Goal: Task Accomplishment & Management: Manage account settings

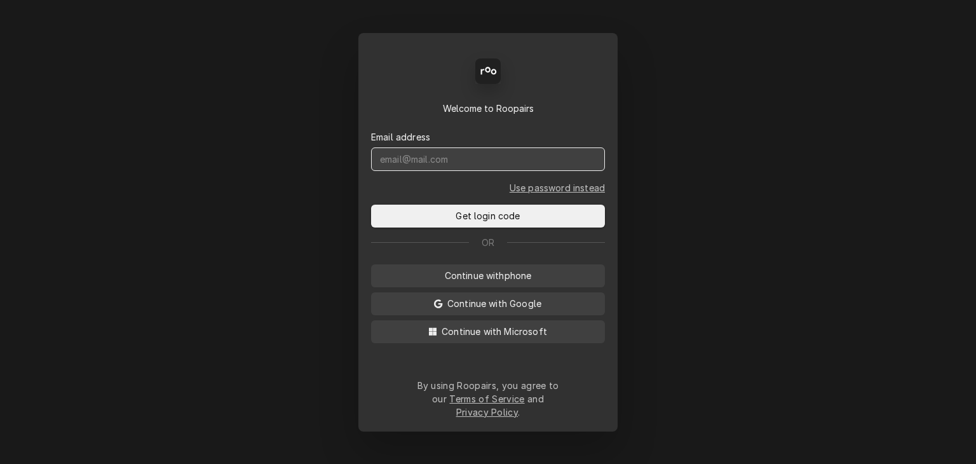
drag, startPoint x: 485, startPoint y: 160, endPoint x: 490, endPoint y: 169, distance: 10.2
click at [490, 168] on input "Dynamic Content Wrapper" at bounding box center [488, 159] width 234 height 24
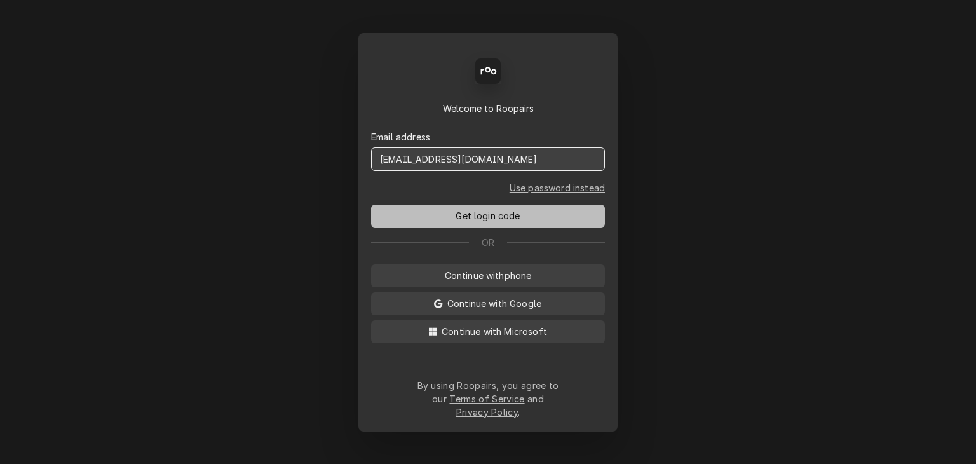
type input "service@cornerstoneequipmentrepair.com"
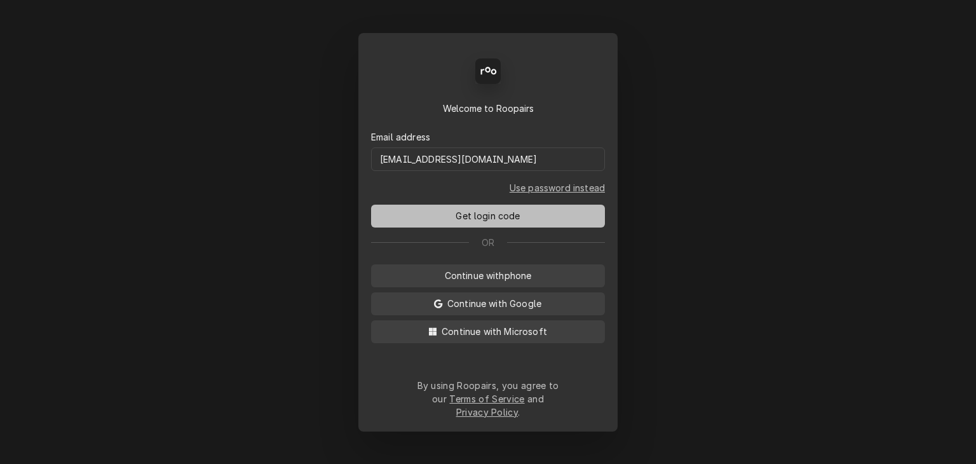
click at [483, 222] on span "Get login code" at bounding box center [487, 215] width 69 height 13
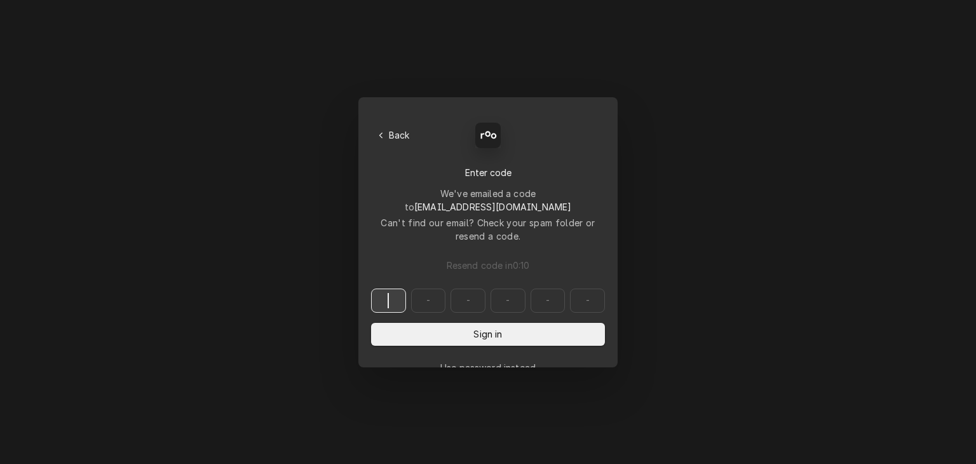
paste input "965447"
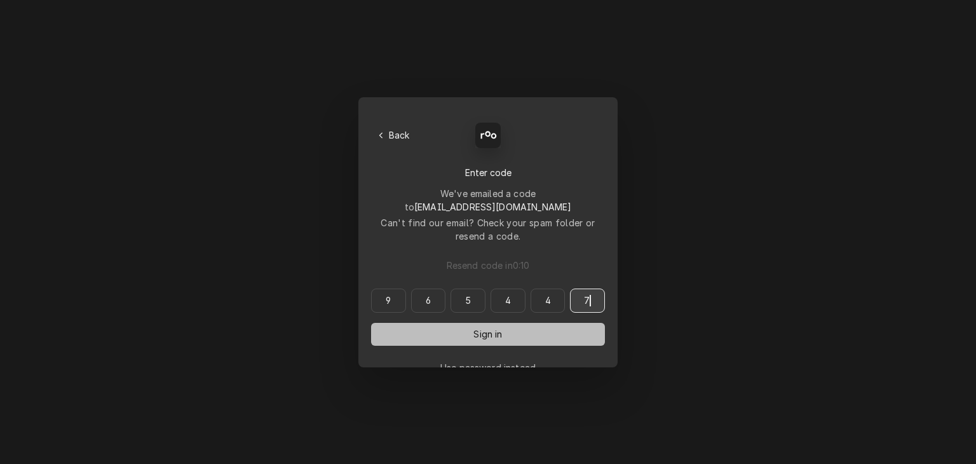
type input "965447"
click at [490, 323] on button "Sign in" at bounding box center [488, 334] width 234 height 23
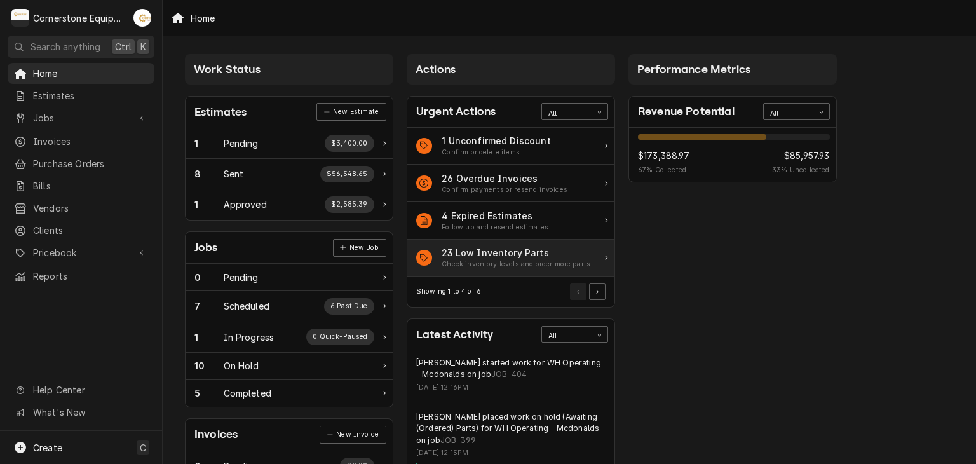
scroll to position [254, 0]
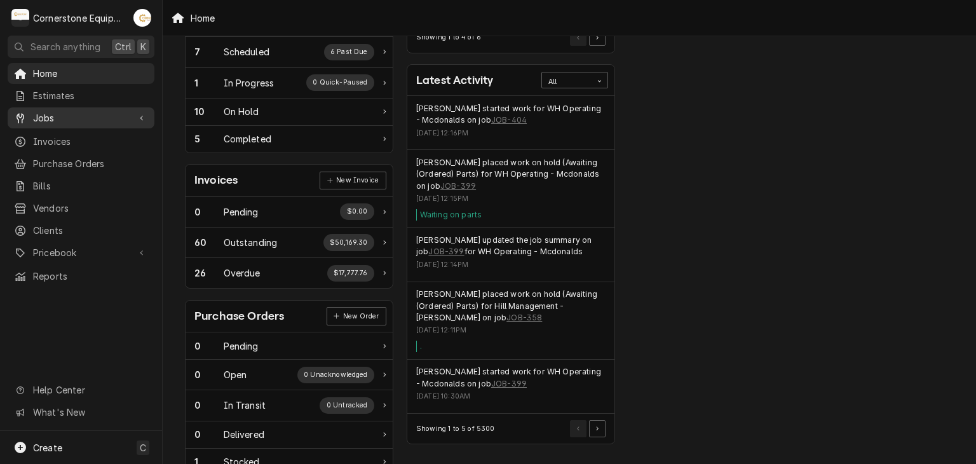
click at [91, 114] on span "Jobs" at bounding box center [81, 117] width 96 height 13
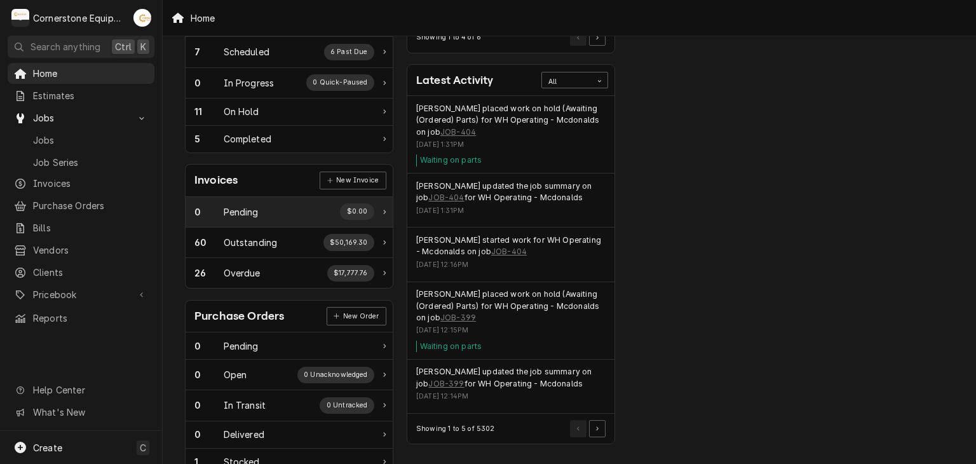
scroll to position [0, 0]
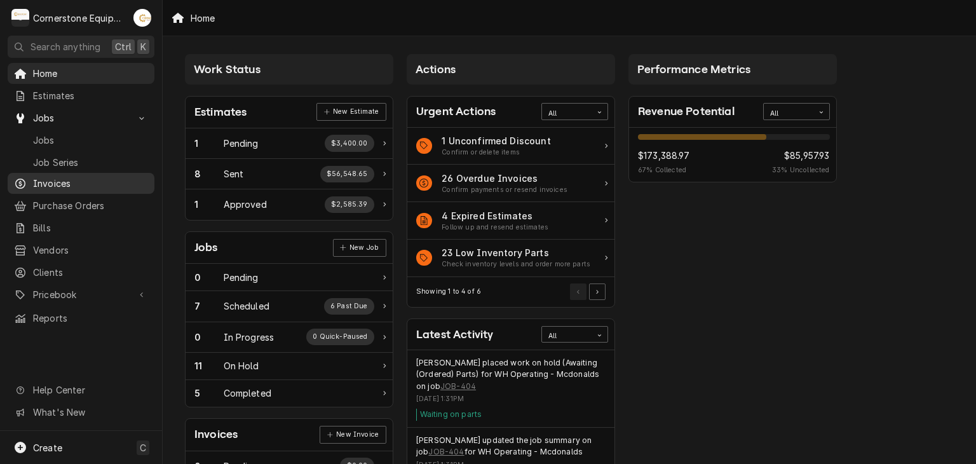
click at [97, 177] on span "Invoices" at bounding box center [90, 183] width 115 height 13
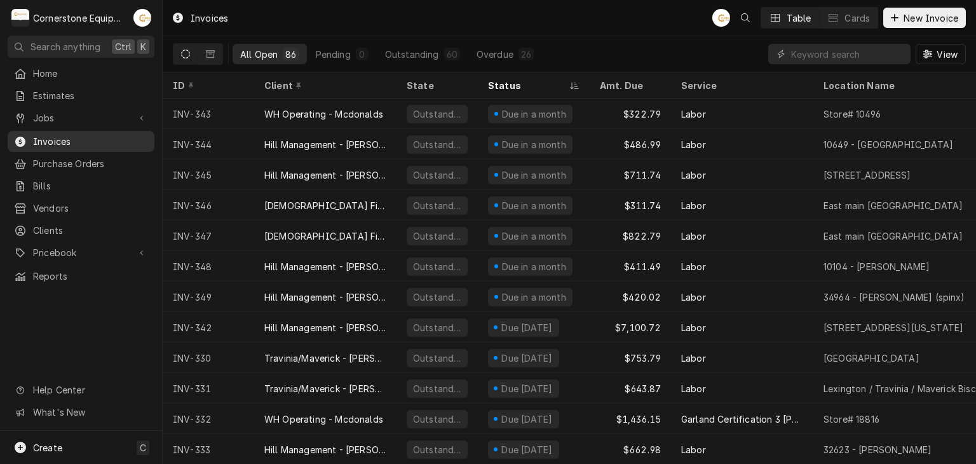
click at [130, 140] on span "Invoices" at bounding box center [90, 141] width 115 height 13
click at [489, 57] on div "Overdue" at bounding box center [495, 54] width 37 height 13
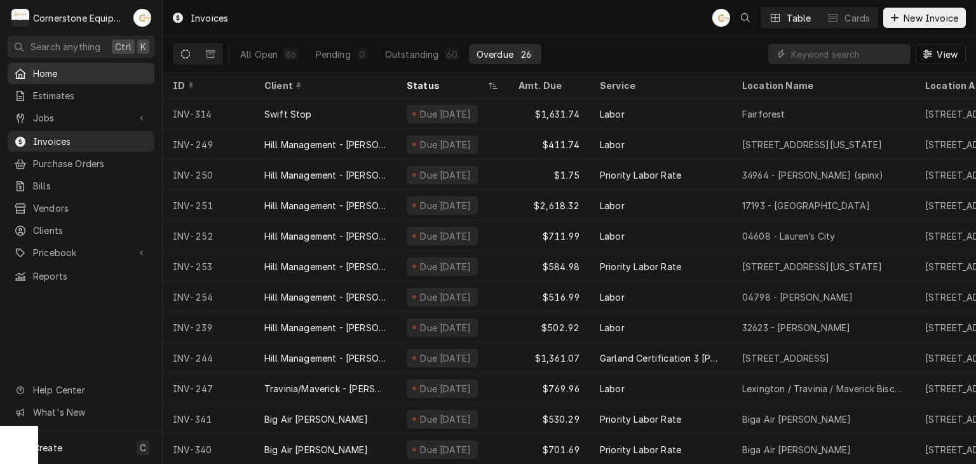
click at [97, 72] on span "Home" at bounding box center [90, 73] width 115 height 13
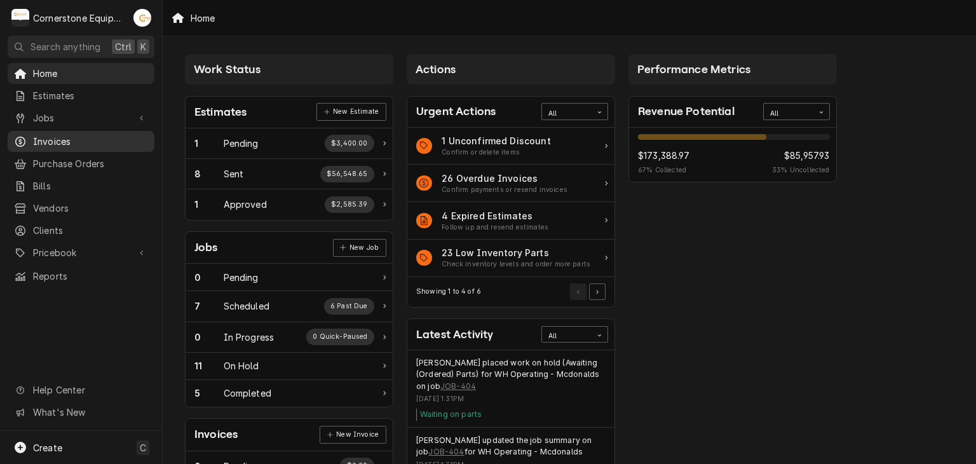
click at [109, 140] on span "Invoices" at bounding box center [90, 141] width 115 height 13
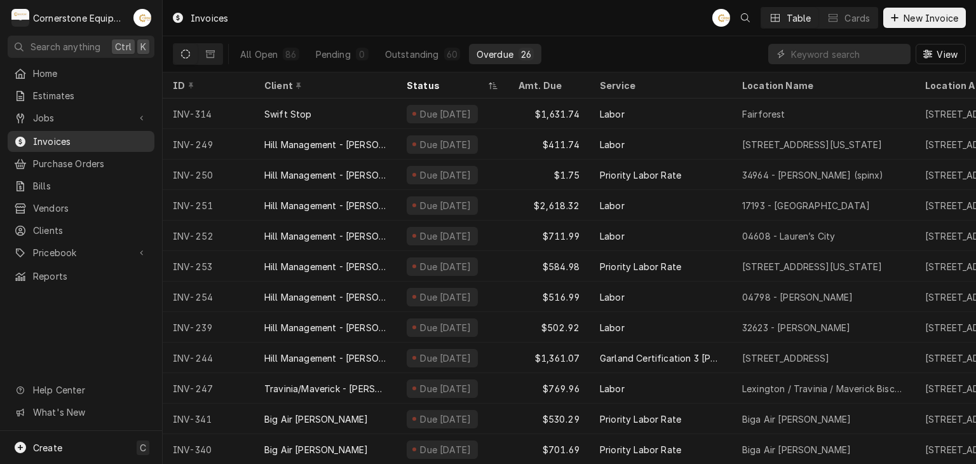
click at [76, 138] on span "Invoices" at bounding box center [90, 141] width 115 height 13
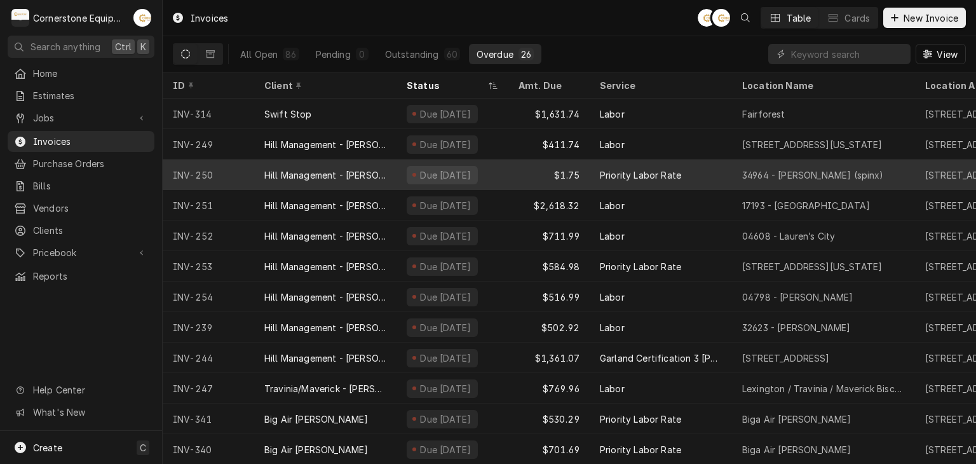
click at [473, 173] on div "Due [DATE]" at bounding box center [446, 174] width 54 height 13
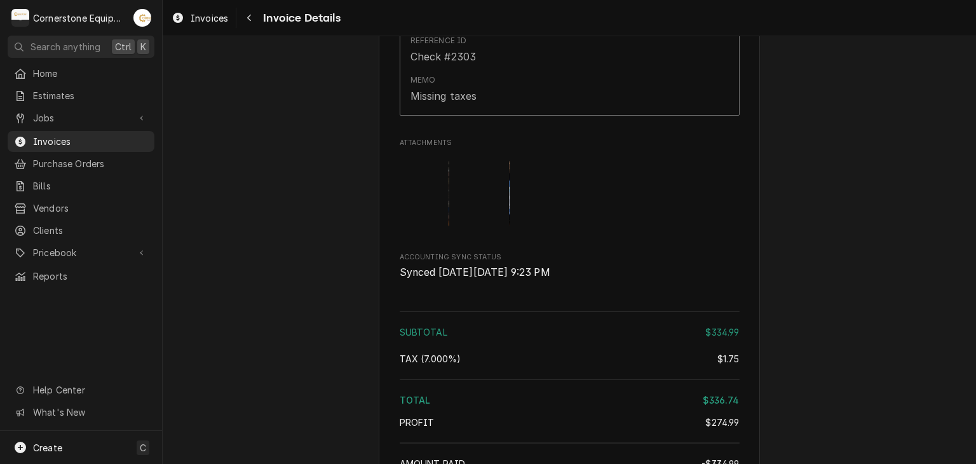
scroll to position [1353, 0]
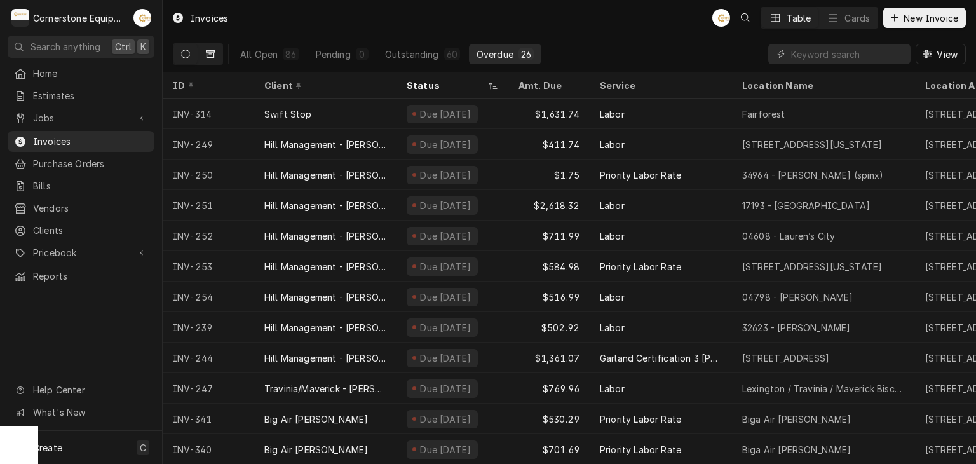
click at [221, 58] on button "Dynamic Content Wrapper" at bounding box center [210, 54] width 24 height 20
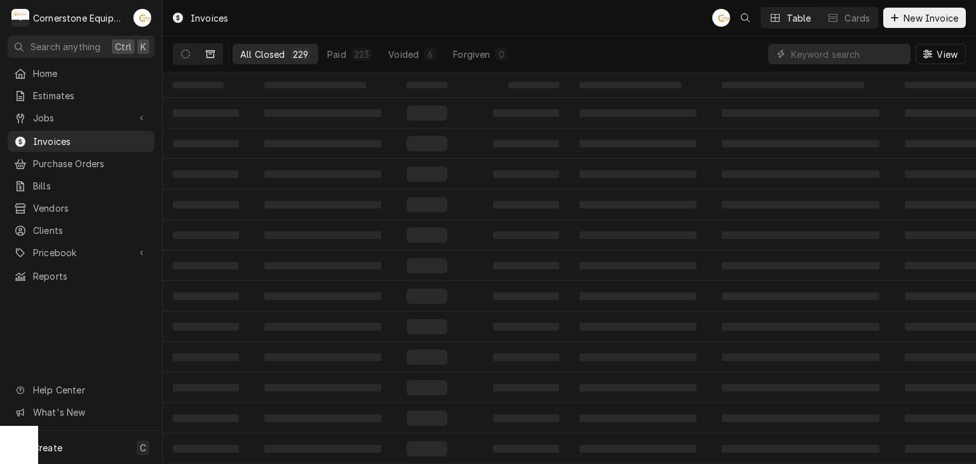
click at [175, 39] on div "All Closed 229 Paid 223 Voided 6 Forgiven 0" at bounding box center [343, 54] width 341 height 36
click at [180, 44] on button "Dynamic Content Wrapper" at bounding box center [185, 54] width 24 height 20
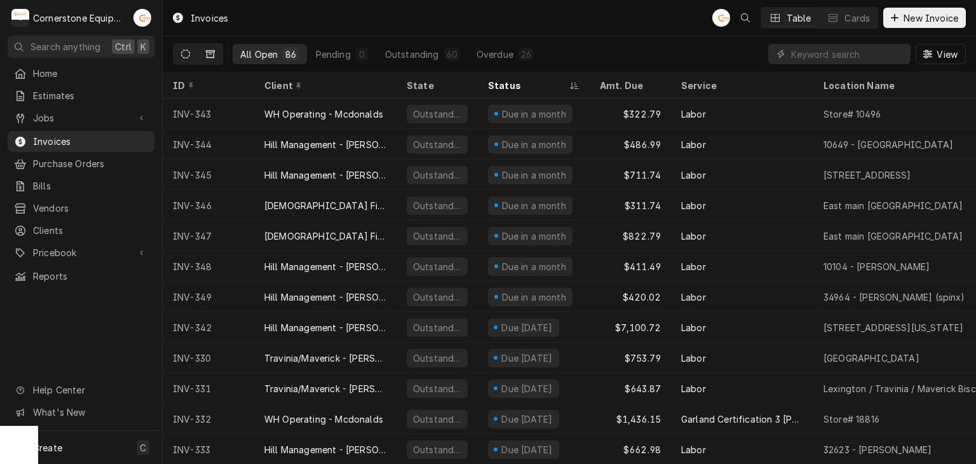
click at [208, 53] on icon "Dynamic Content Wrapper" at bounding box center [210, 54] width 9 height 9
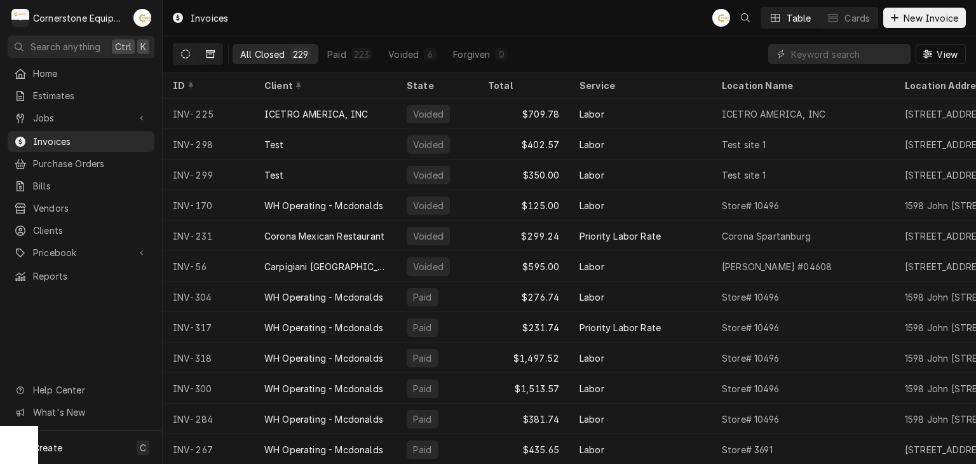
drag, startPoint x: 196, startPoint y: 43, endPoint x: 191, endPoint y: 62, distance: 19.6
click at [195, 51] on div "Dynamic Content Wrapper" at bounding box center [198, 54] width 50 height 22
click at [191, 64] on div "Dynamic Content Wrapper" at bounding box center [198, 54] width 50 height 22
click at [193, 50] on button "Dynamic Content Wrapper" at bounding box center [185, 54] width 24 height 20
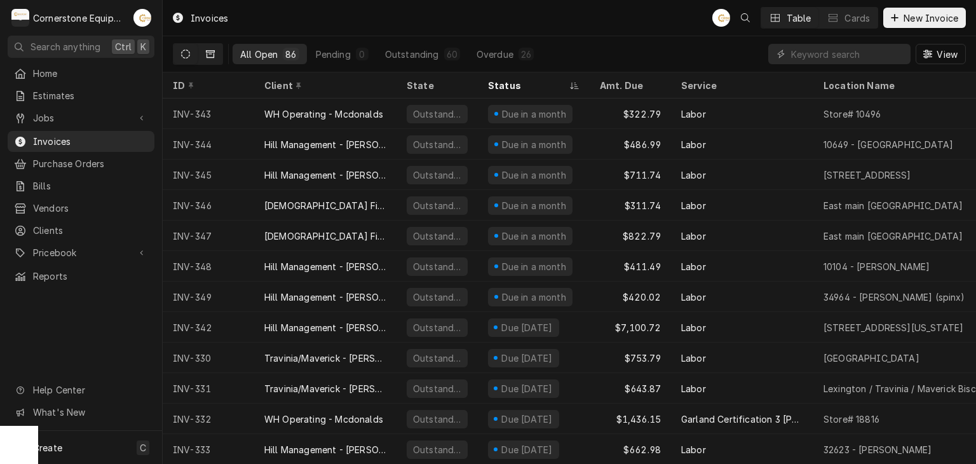
click at [218, 59] on button "Dynamic Content Wrapper" at bounding box center [210, 54] width 24 height 20
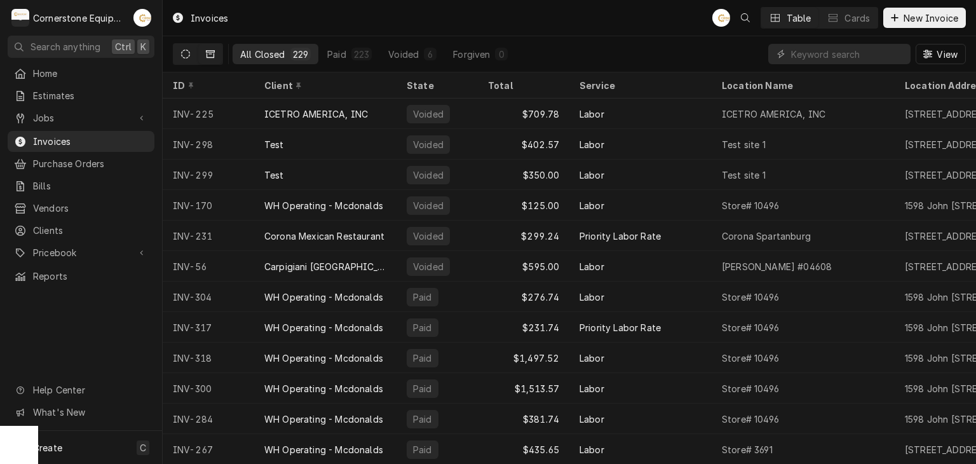
click at [188, 60] on button "Dynamic Content Wrapper" at bounding box center [185, 54] width 24 height 20
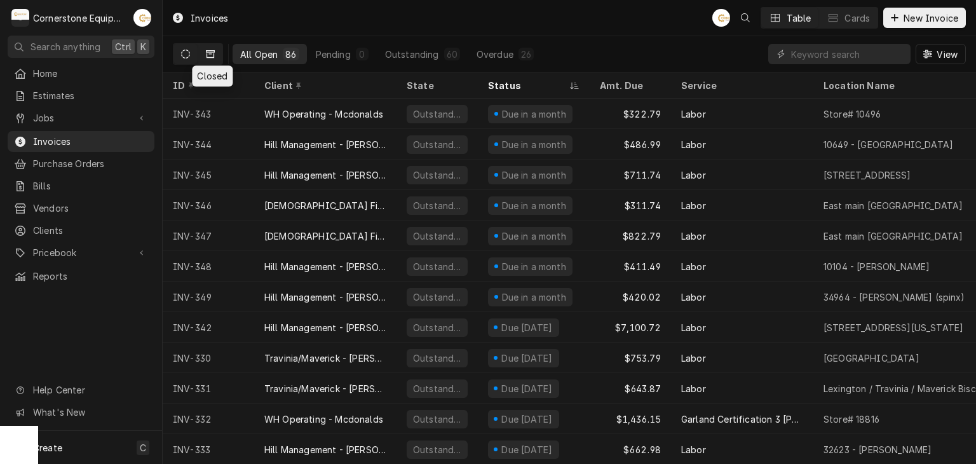
click at [207, 54] on icon "Dynamic Content Wrapper" at bounding box center [210, 54] width 9 height 9
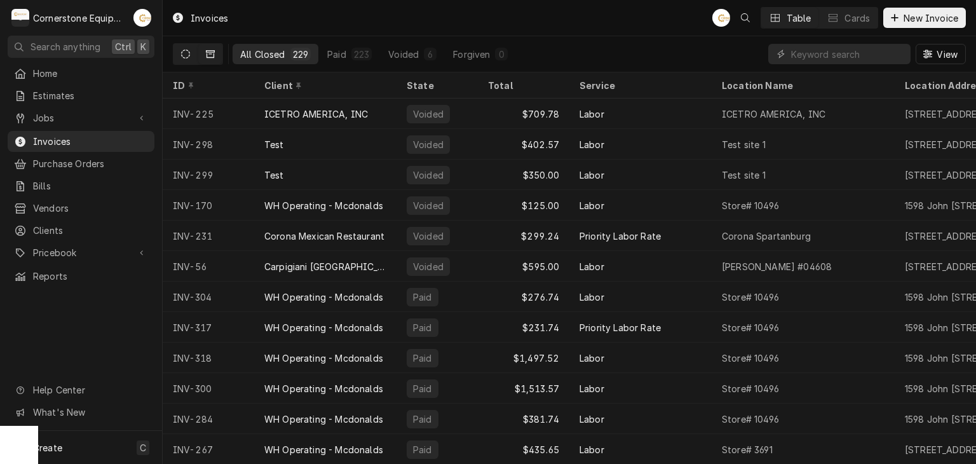
click at [180, 48] on button "Dynamic Content Wrapper" at bounding box center [185, 54] width 24 height 20
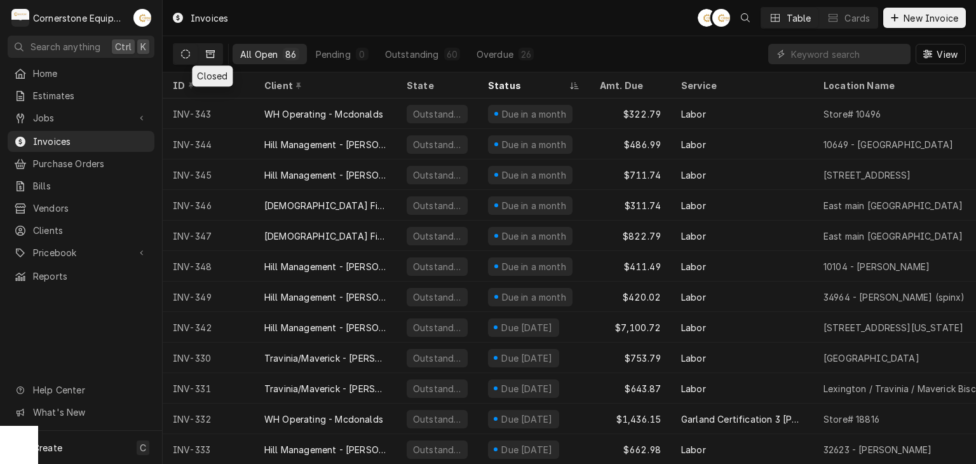
click at [216, 56] on button "Dynamic Content Wrapper" at bounding box center [210, 54] width 24 height 20
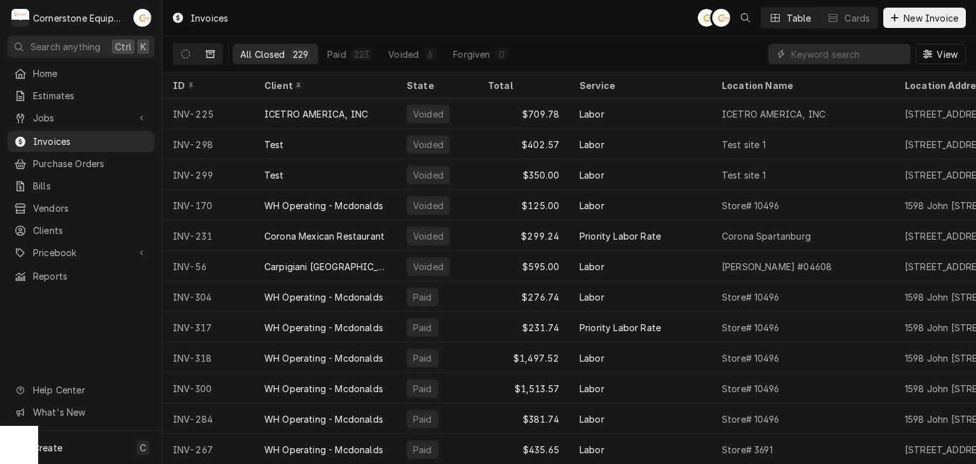
click at [209, 55] on icon "Dynamic Content Wrapper" at bounding box center [210, 54] width 9 height 9
click at [806, 60] on input "Dynamic Content Wrapper" at bounding box center [847, 54] width 113 height 20
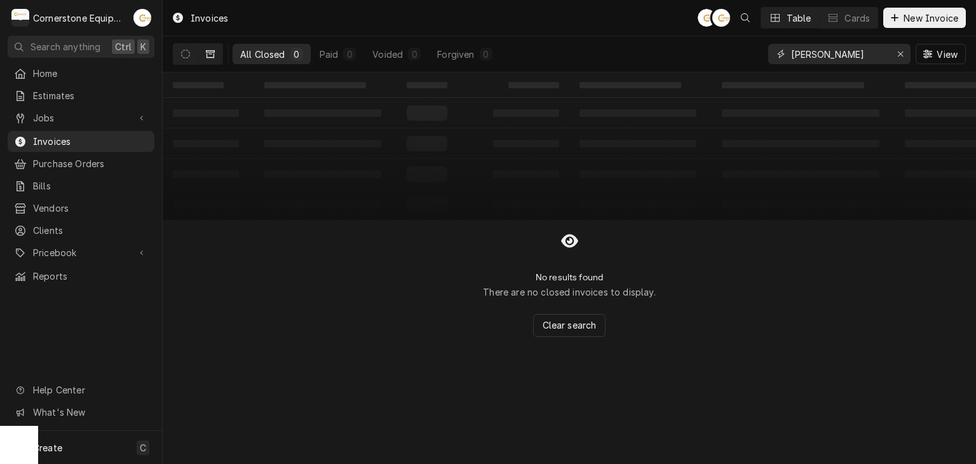
type input "benny"
click at [166, 52] on div "All Closed 0 Paid 0 Voided 0 Forgiven 0 benny View" at bounding box center [569, 54] width 813 height 36
click at [174, 52] on button "Dynamic Content Wrapper" at bounding box center [185, 54] width 24 height 20
click at [845, 53] on input "benny" at bounding box center [838, 54] width 95 height 20
click at [139, 139] on span "Invoices" at bounding box center [90, 141] width 115 height 13
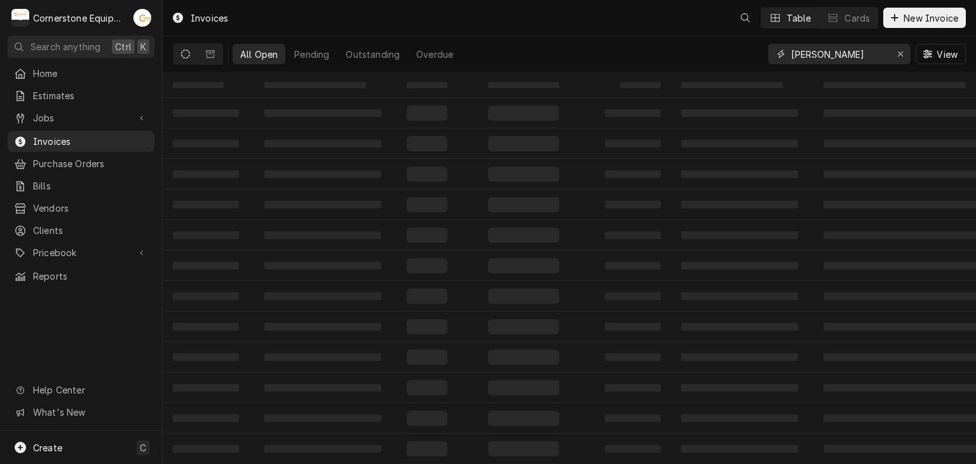
click at [836, 57] on input "benny" at bounding box center [838, 54] width 95 height 20
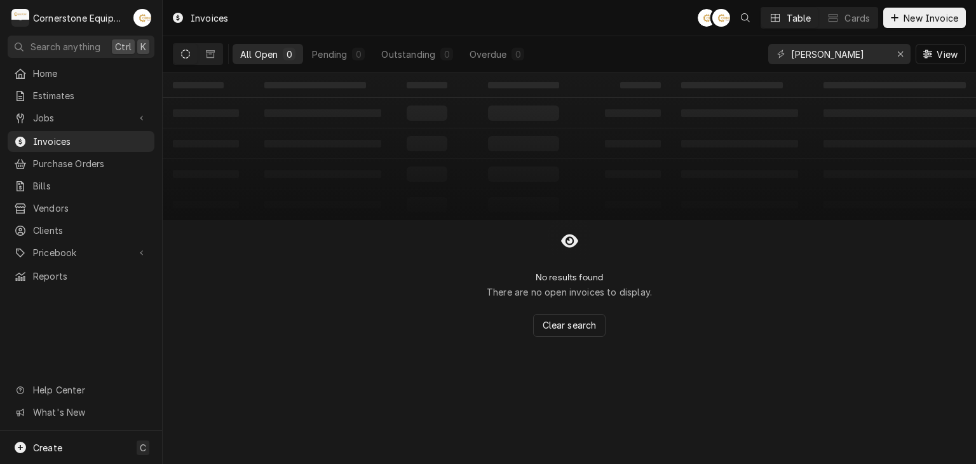
click at [194, 48] on button "Dynamic Content Wrapper" at bounding box center [185, 54] width 24 height 20
click at [192, 49] on button "Dynamic Content Wrapper" at bounding box center [185, 54] width 24 height 20
click at [186, 53] on icon "Dynamic Content Wrapper" at bounding box center [185, 54] width 9 height 9
click at [210, 51] on icon "Dynamic Content Wrapper" at bounding box center [210, 54] width 9 height 9
click at [193, 58] on button "Dynamic Content Wrapper" at bounding box center [185, 54] width 24 height 20
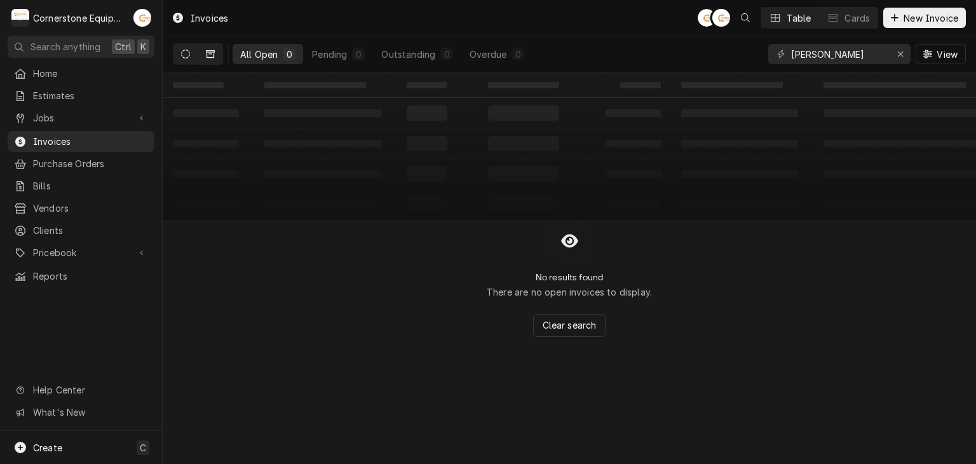
click at [199, 57] on button "Dynamic Content Wrapper" at bounding box center [210, 54] width 24 height 20
click at [903, 57] on icon "Erase input" at bounding box center [900, 54] width 7 height 9
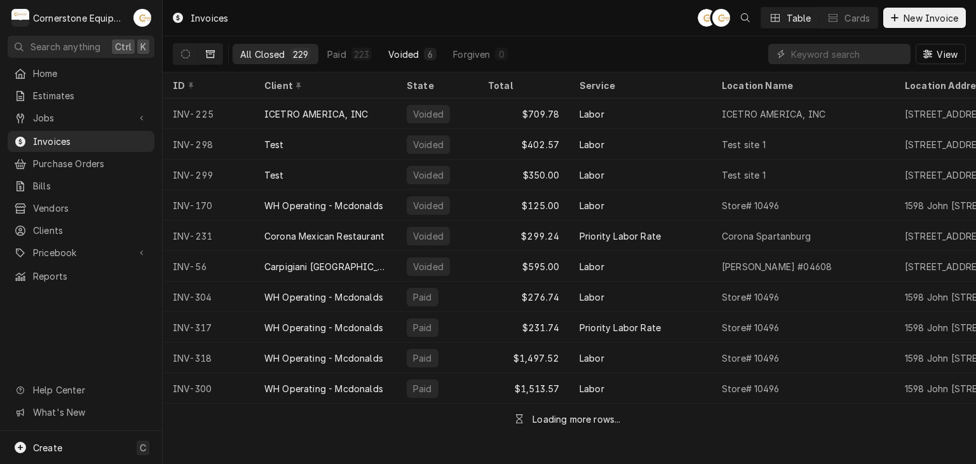
click at [398, 54] on div "Voided" at bounding box center [403, 54] width 30 height 13
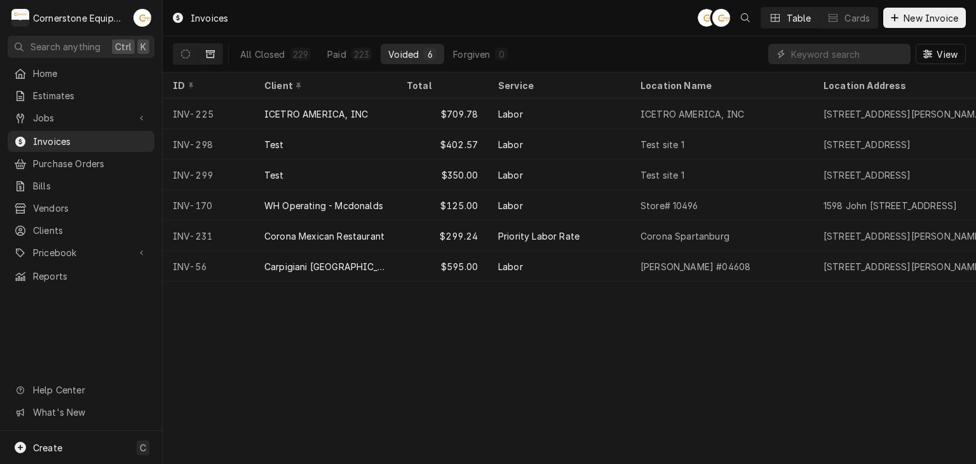
click at [437, 46] on button "Voided 6" at bounding box center [413, 54] width 64 height 20
click at [199, 51] on button "Dynamic Content Wrapper" at bounding box center [210, 54] width 24 height 20
click at [186, 53] on icon "Dynamic Content Wrapper" at bounding box center [185, 54] width 9 height 9
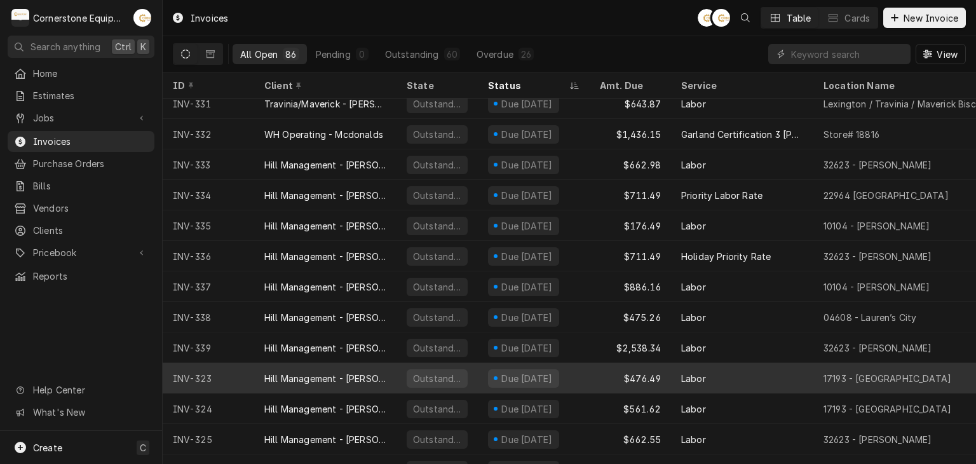
scroll to position [374, 0]
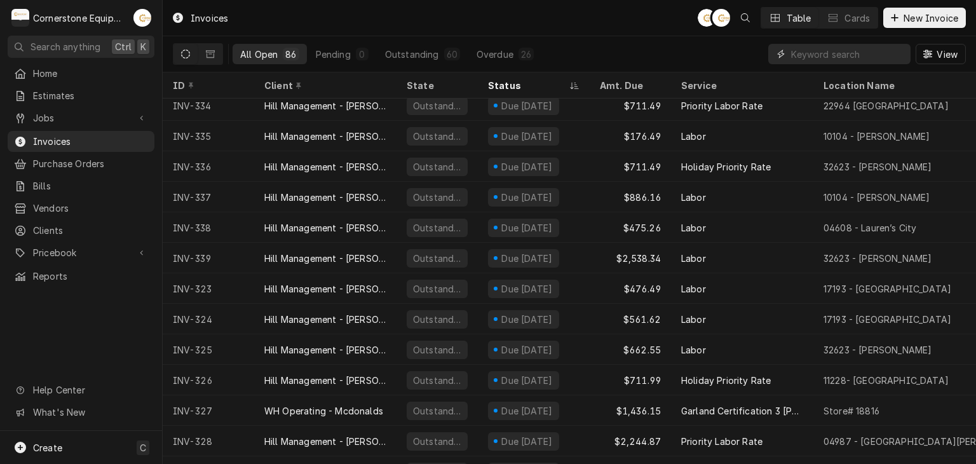
click at [829, 55] on input "Dynamic Content Wrapper" at bounding box center [847, 54] width 113 height 20
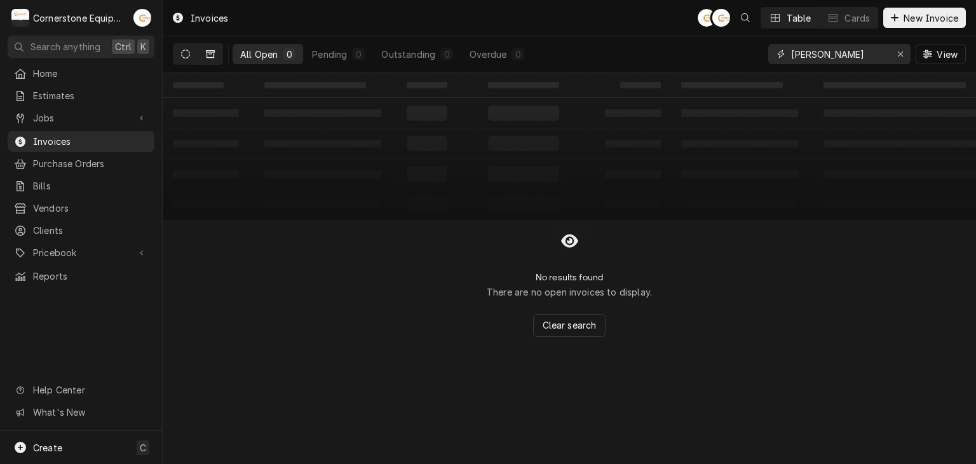
type input "baylock"
click at [207, 55] on icon "Dynamic Content Wrapper" at bounding box center [210, 54] width 9 height 9
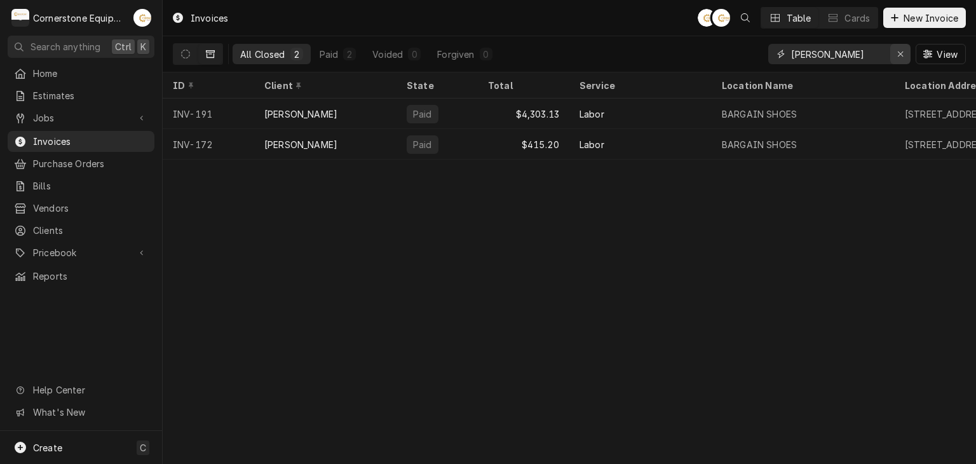
click at [890, 53] on button "Erase input" at bounding box center [900, 54] width 20 height 20
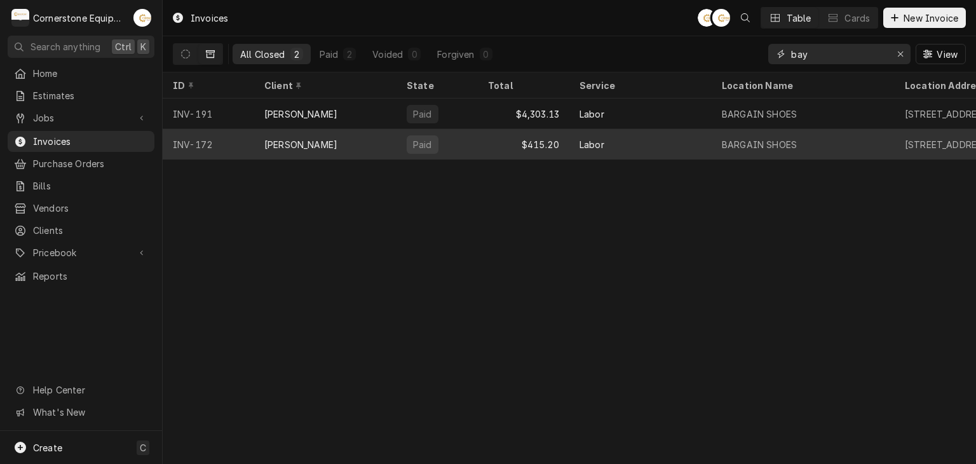
type input "bay"
click at [609, 140] on div "Labor" at bounding box center [640, 144] width 142 height 30
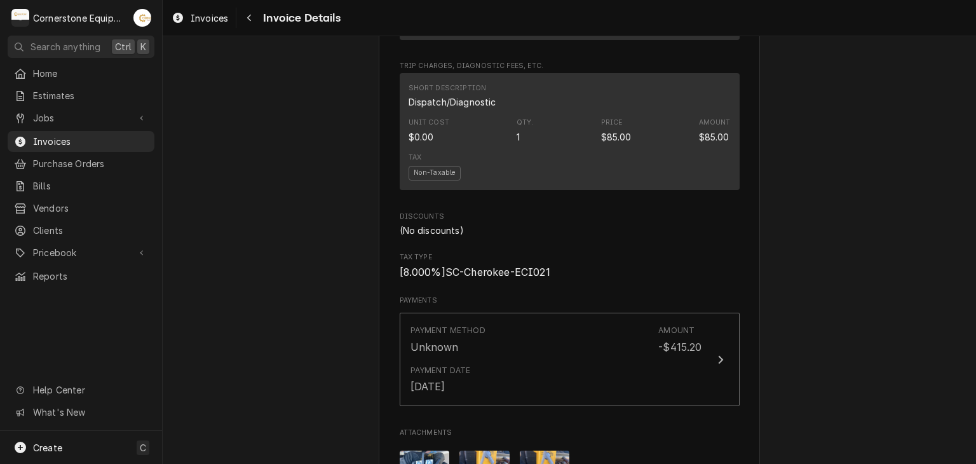
scroll to position [1959, 0]
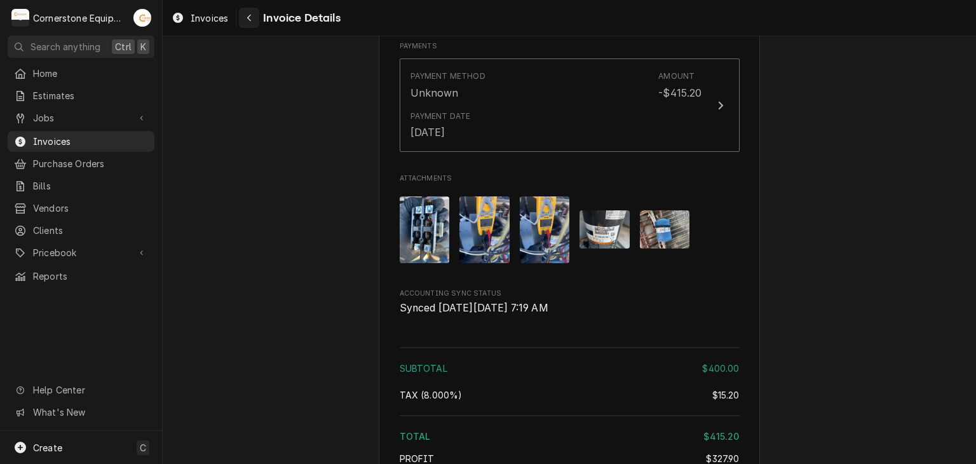
click at [241, 25] on button "Navigate back" at bounding box center [249, 18] width 20 height 20
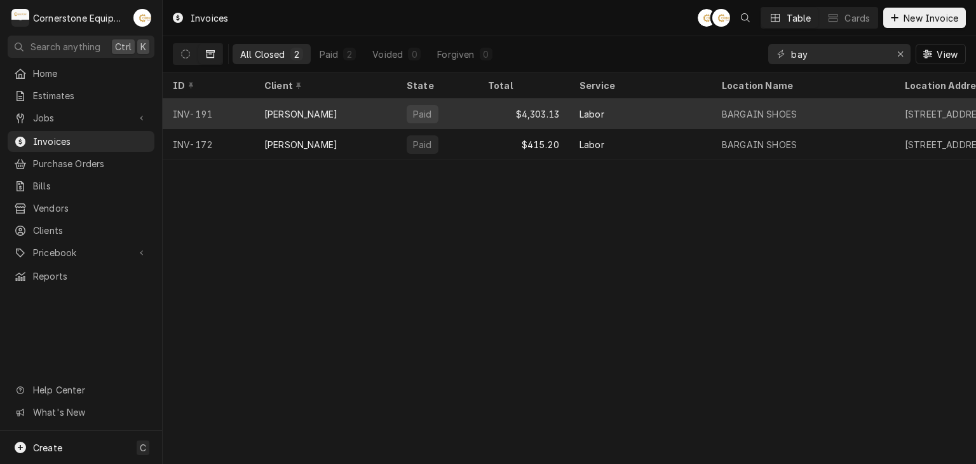
click at [347, 121] on div "[PERSON_NAME]" at bounding box center [325, 113] width 142 height 30
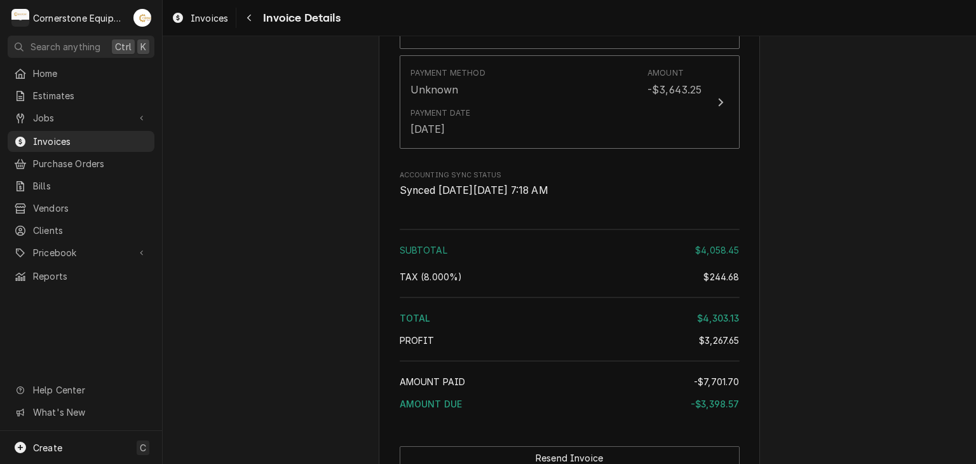
scroll to position [1779, 0]
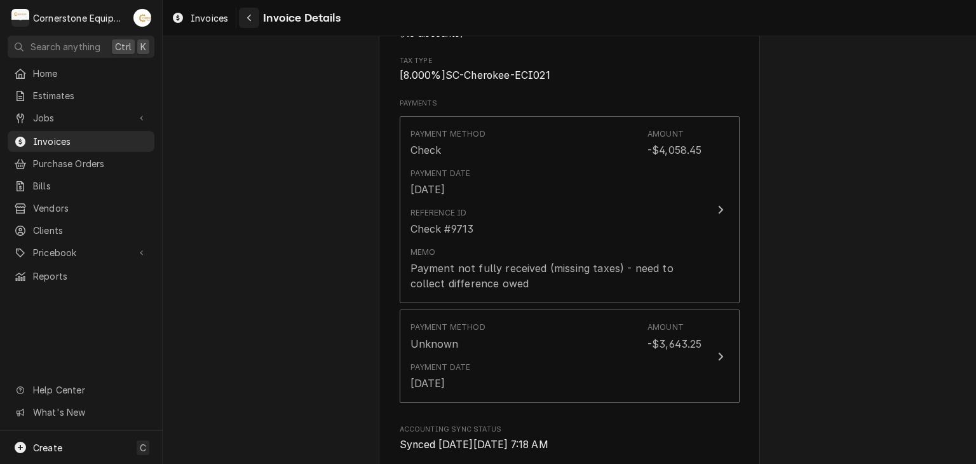
click at [255, 16] on div "Navigate back" at bounding box center [249, 17] width 13 height 13
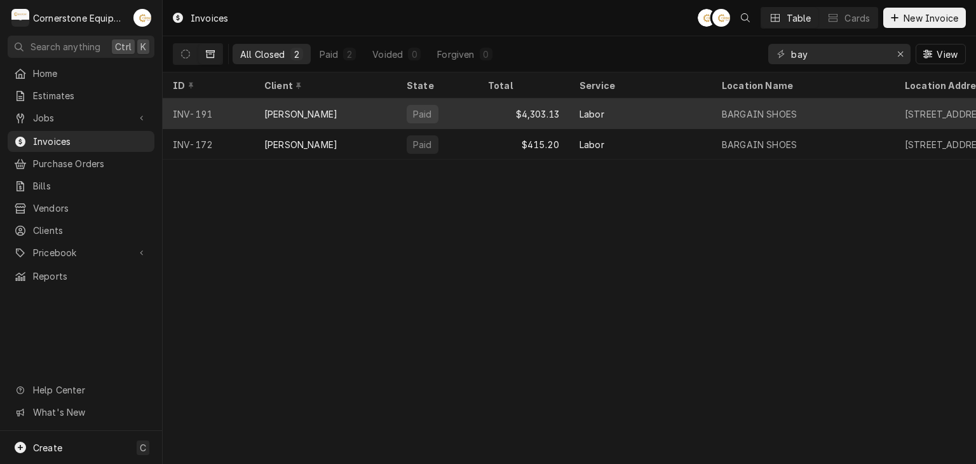
click at [536, 115] on div "$4,303.13" at bounding box center [523, 113] width 91 height 30
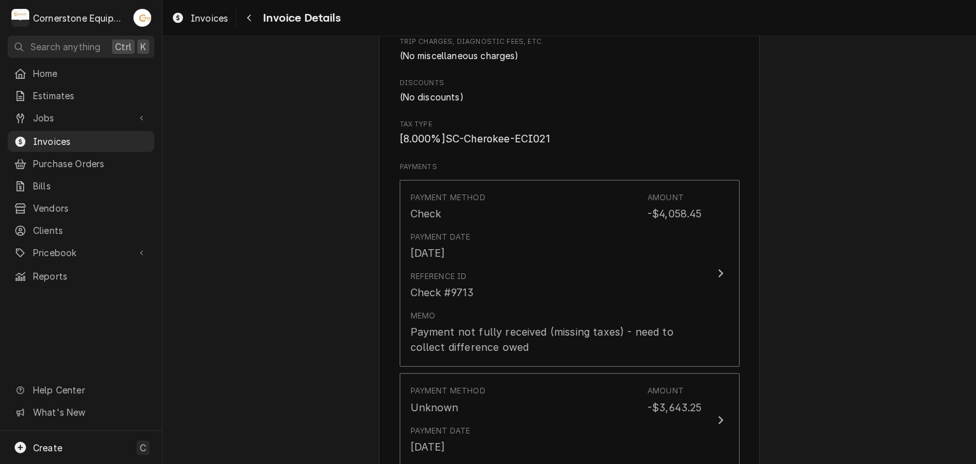
scroll to position [1970, 0]
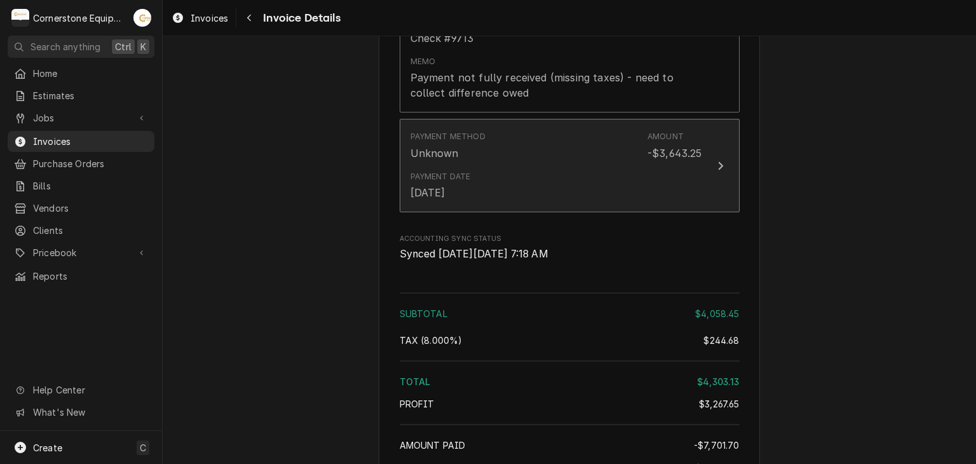
click at [448, 142] on div "Payment Method" at bounding box center [447, 136] width 75 height 11
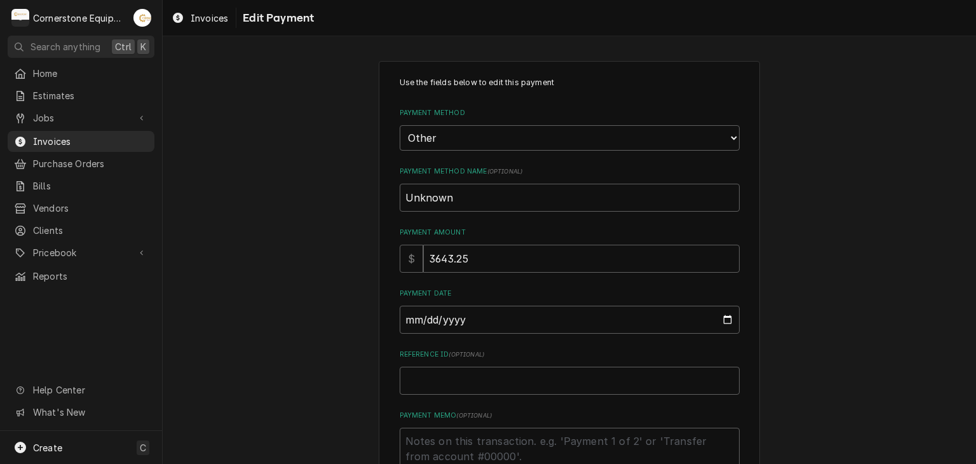
scroll to position [129, 0]
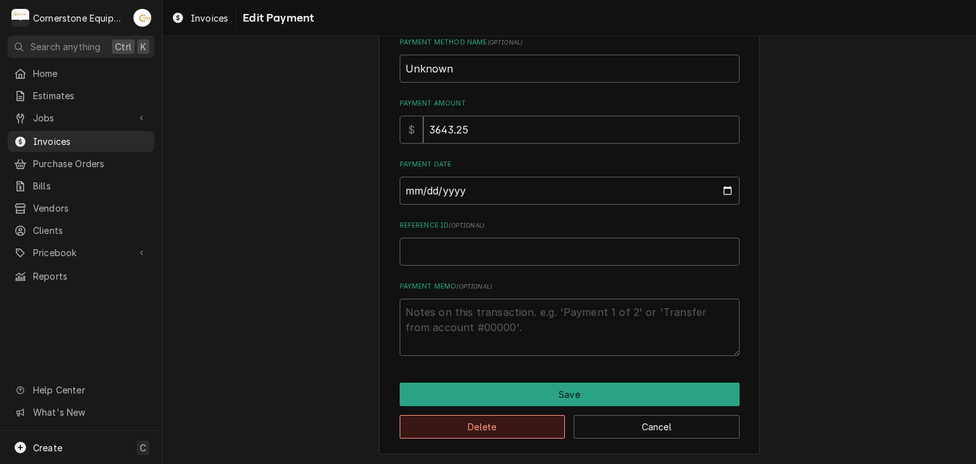
click at [516, 426] on button "Delete" at bounding box center [483, 427] width 166 height 24
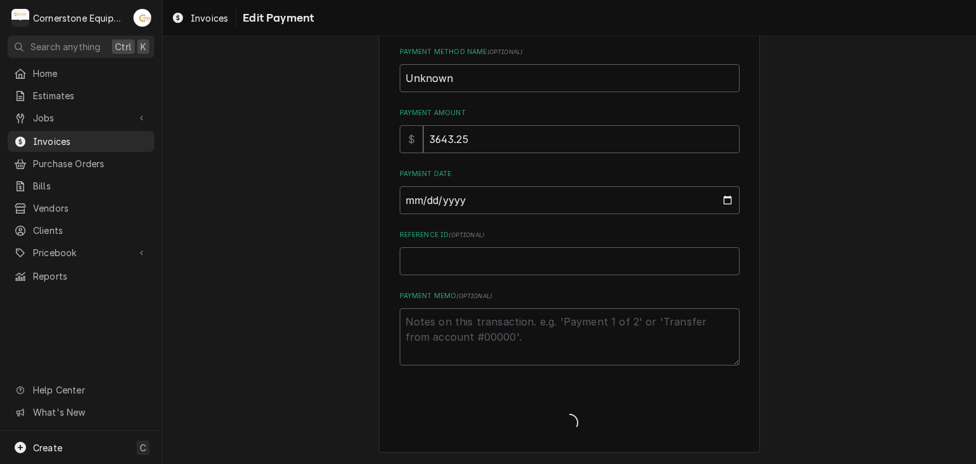
scroll to position [118, 0]
type textarea "x"
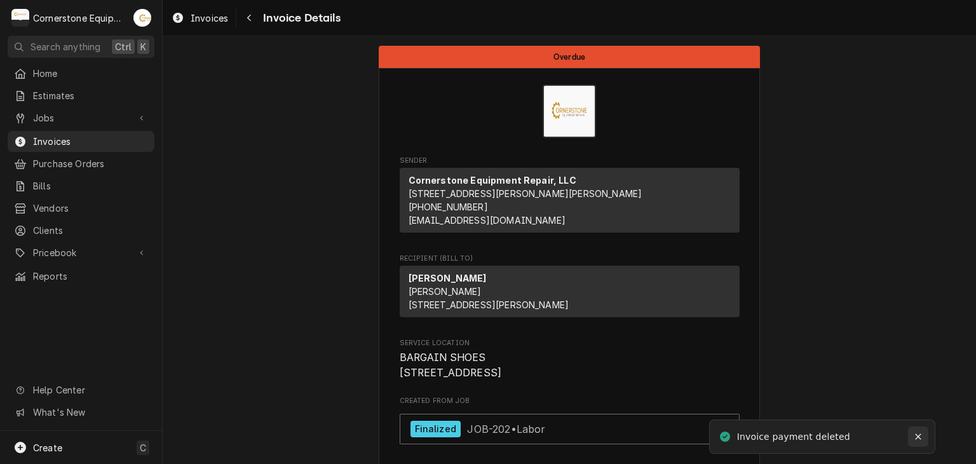
click at [925, 435] on button "Notifications alt+T" at bounding box center [918, 436] width 20 height 20
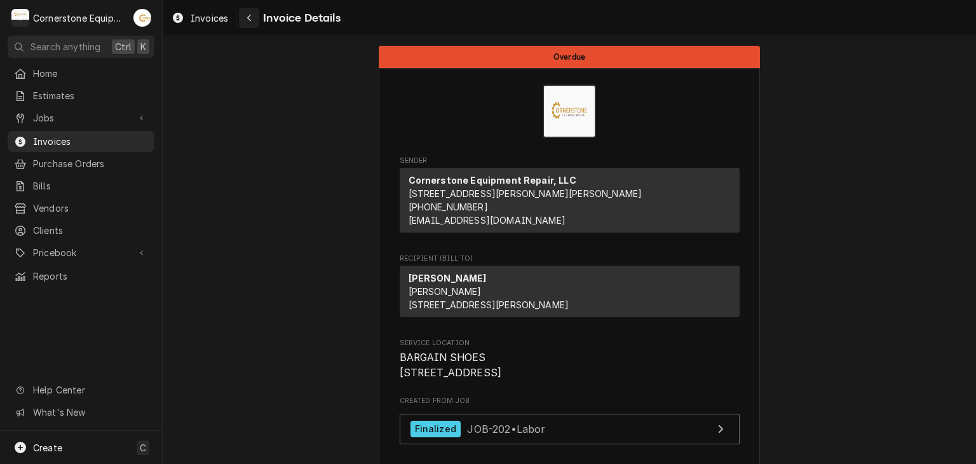
click at [252, 16] on div "Navigate back" at bounding box center [249, 17] width 13 height 13
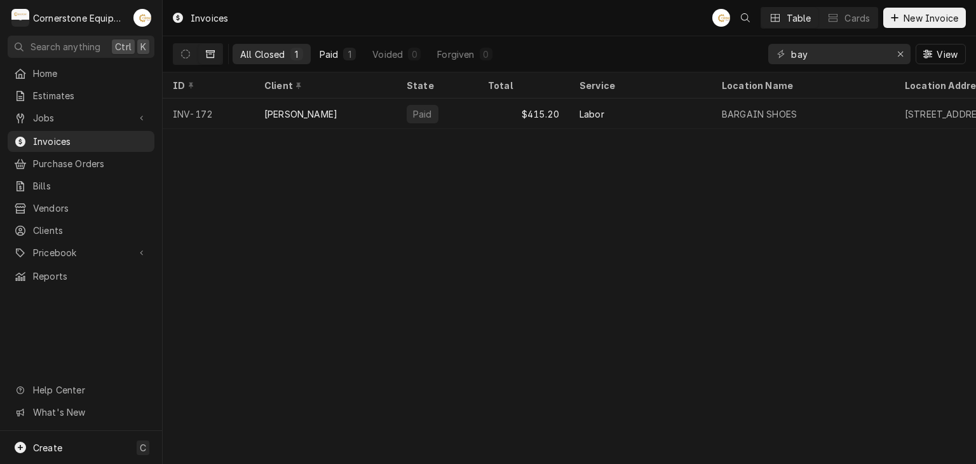
click at [341, 45] on button "Paid 1" at bounding box center [338, 54] width 52 height 20
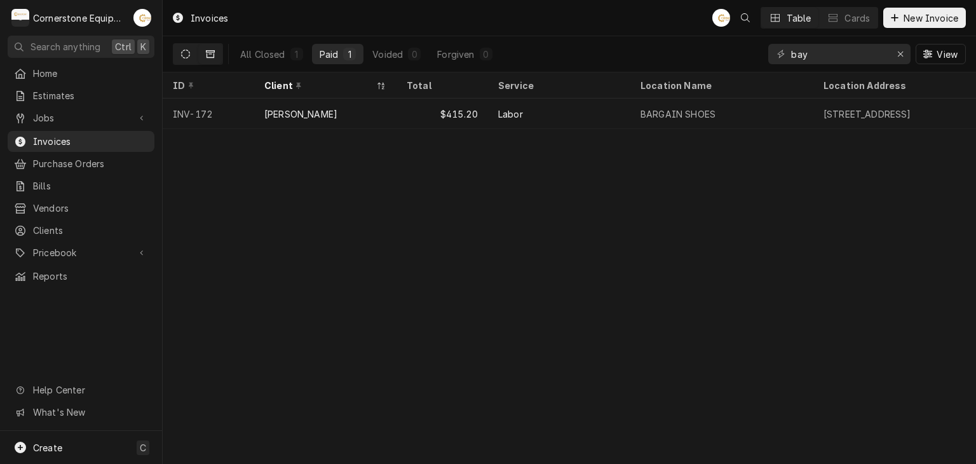
click at [196, 59] on button "Dynamic Content Wrapper" at bounding box center [185, 54] width 24 height 20
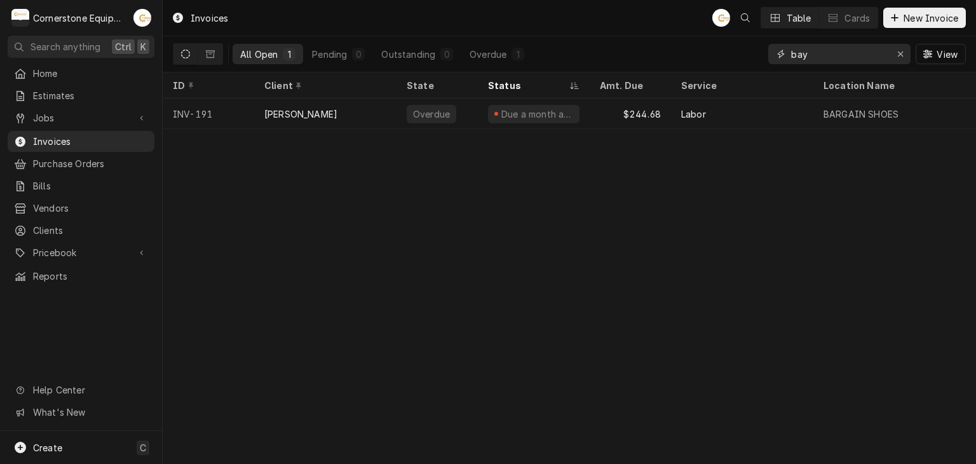
click at [842, 57] on input "bay" at bounding box center [838, 54] width 95 height 20
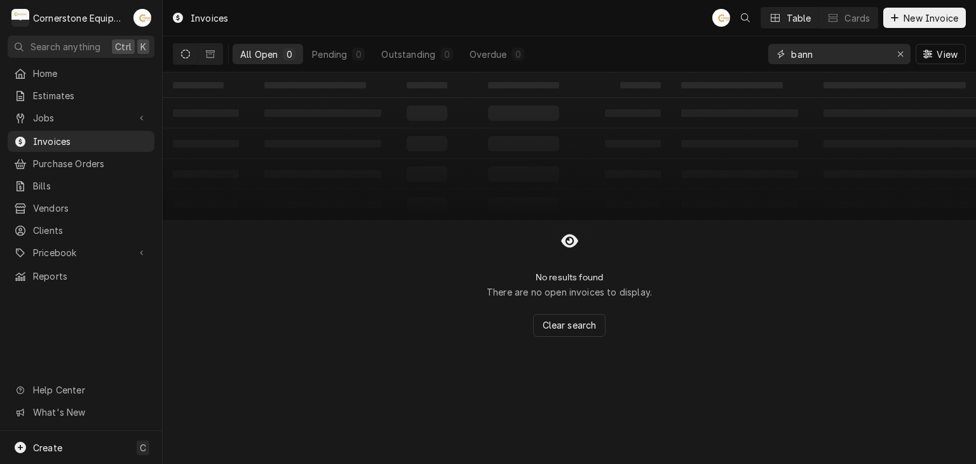
click at [862, 59] on input "bann" at bounding box center [838, 54] width 95 height 20
type input "b"
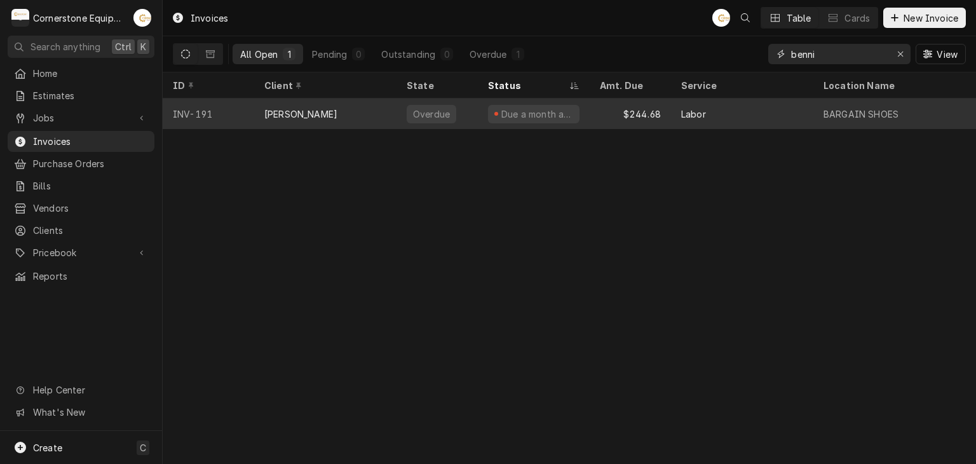
type input "benni"
click at [590, 111] on div "$244.68" at bounding box center [630, 113] width 81 height 30
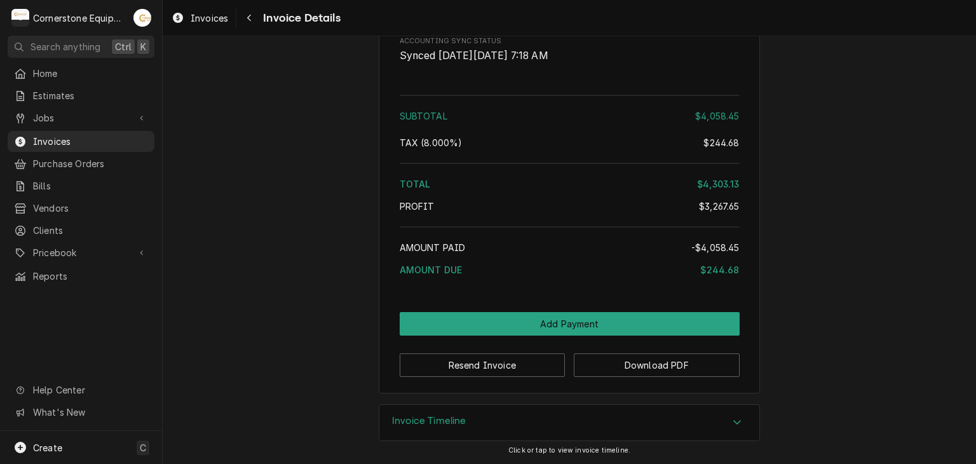
scroll to position [1837, 0]
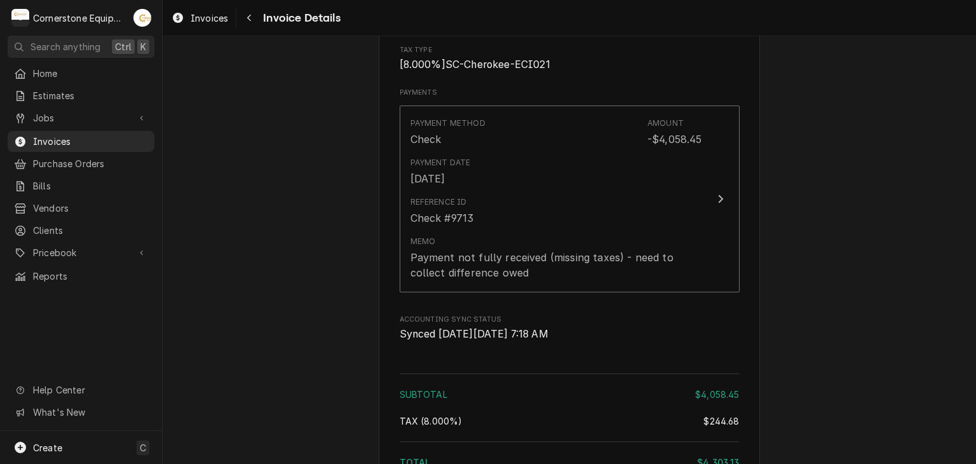
scroll to position [2092, 0]
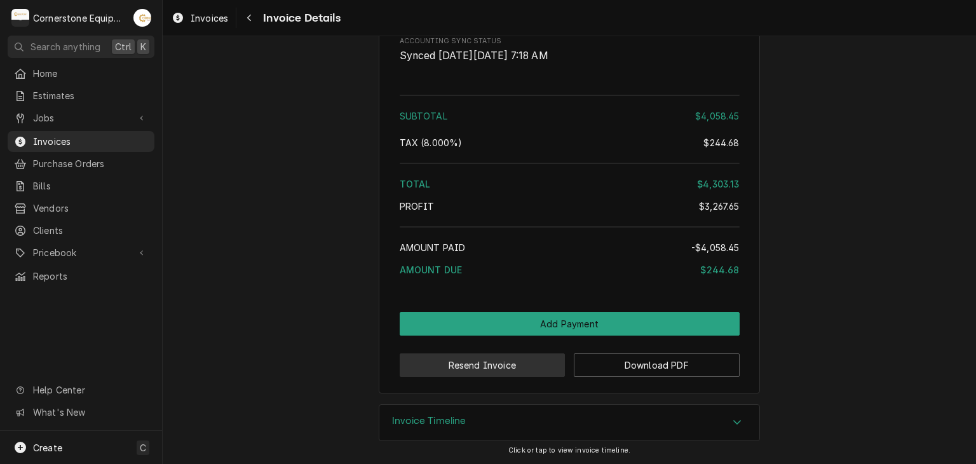
click at [520, 369] on button "Resend Invoice" at bounding box center [483, 365] width 166 height 24
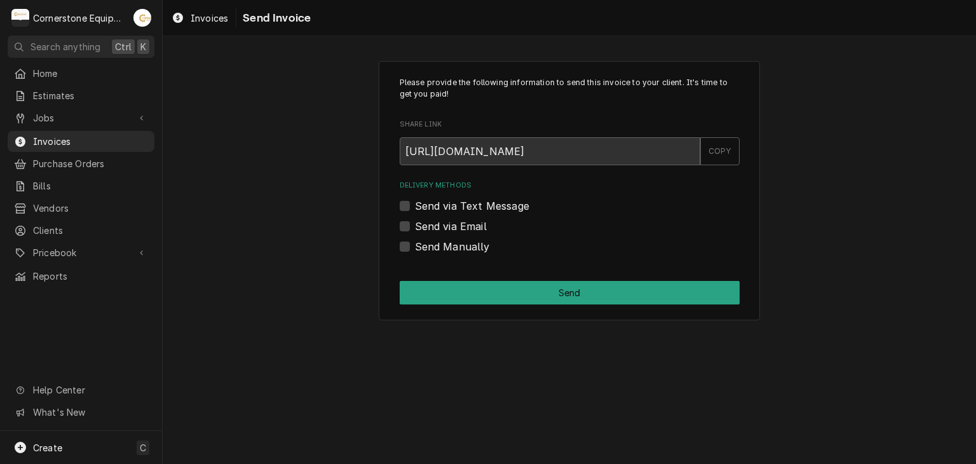
click at [459, 251] on label "Send Manually" at bounding box center [452, 246] width 75 height 15
click at [459, 251] on input "Send Manually" at bounding box center [585, 253] width 340 height 28
checkbox input "true"
click at [481, 278] on div "Please provide the following information to send this invoice to your client. I…" at bounding box center [569, 191] width 381 height 260
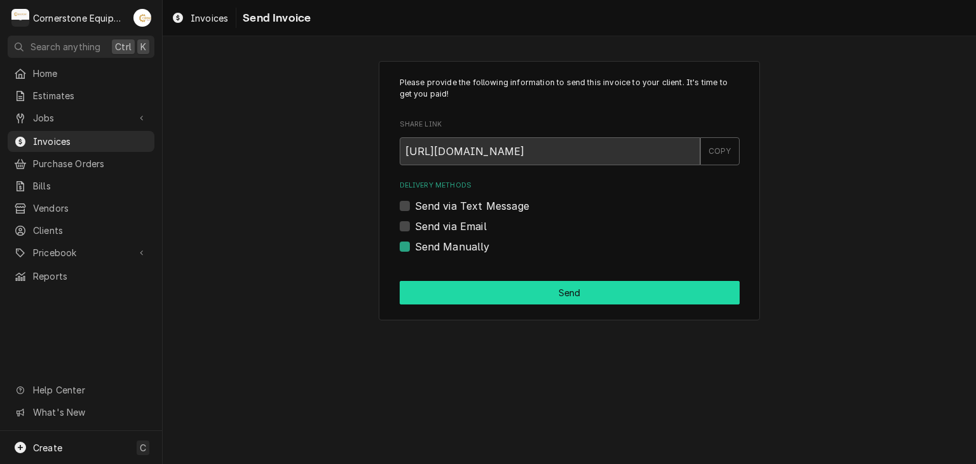
click at [494, 294] on button "Send" at bounding box center [570, 293] width 340 height 24
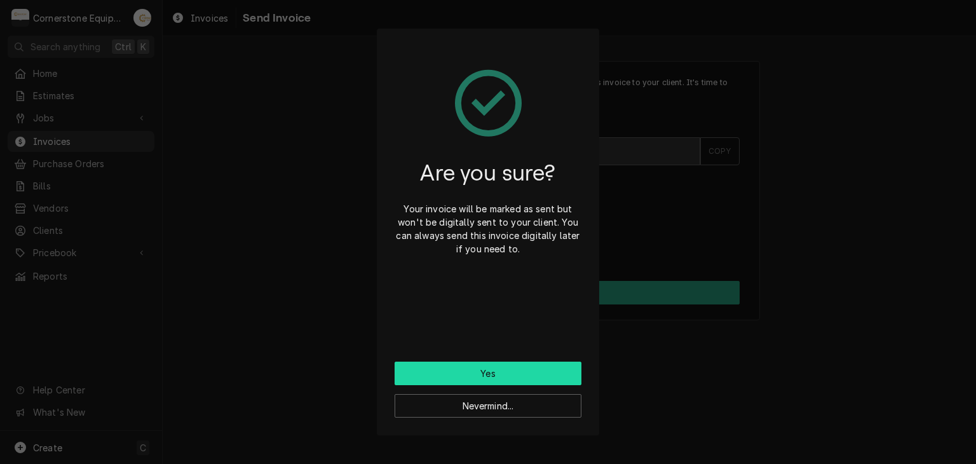
click at [511, 377] on button "Yes" at bounding box center [488, 374] width 187 height 24
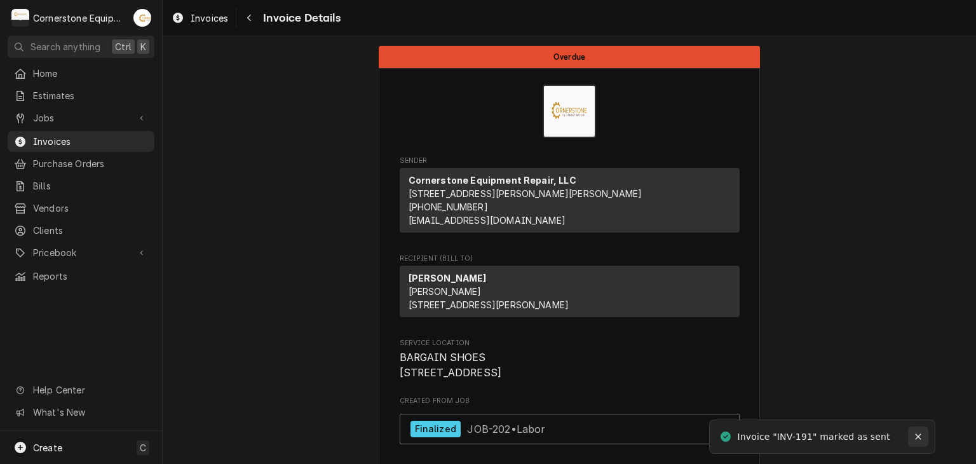
click at [920, 440] on icon "Notifications alt+T" at bounding box center [918, 436] width 9 height 9
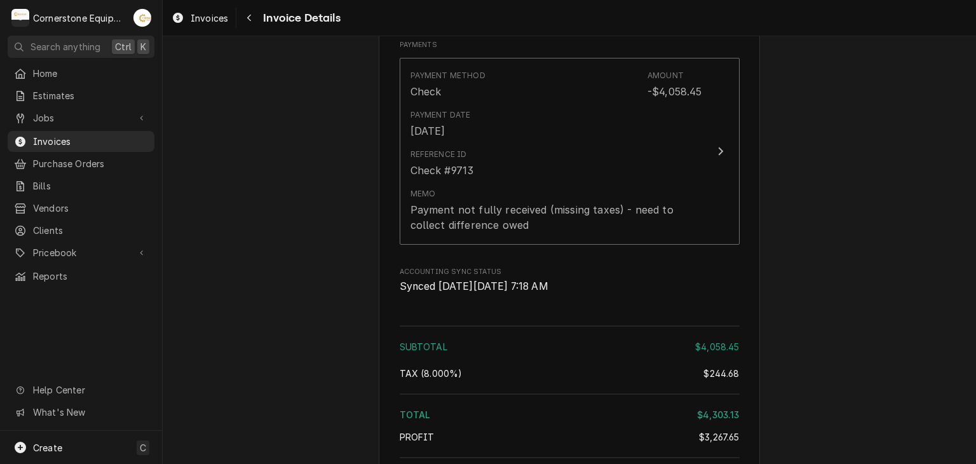
scroll to position [2092, 0]
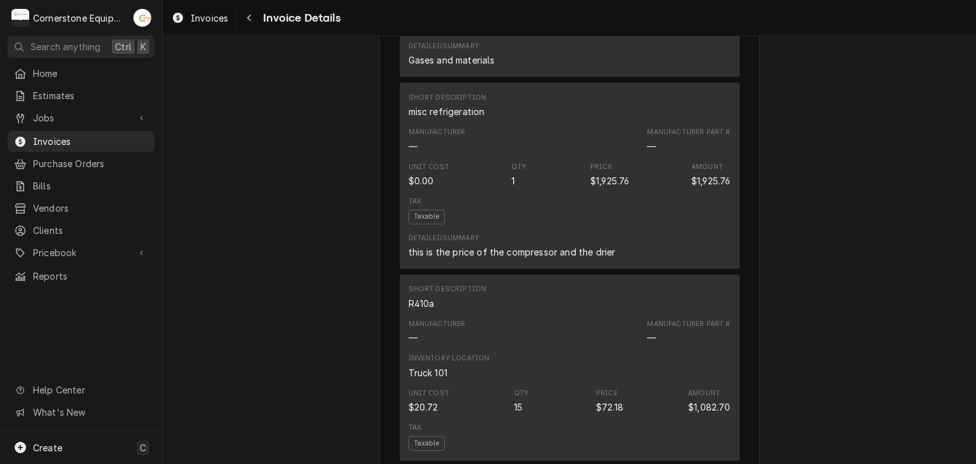
scroll to position [2092, 0]
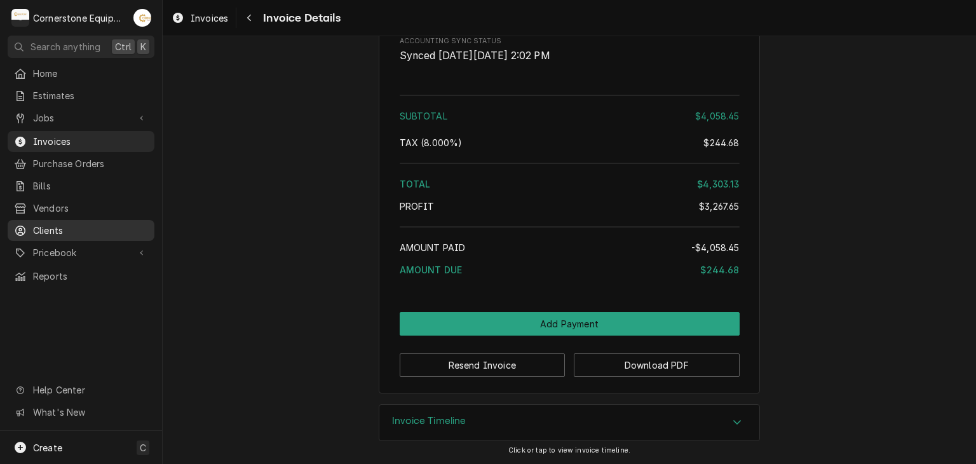
click at [77, 224] on span "Clients" at bounding box center [90, 230] width 115 height 13
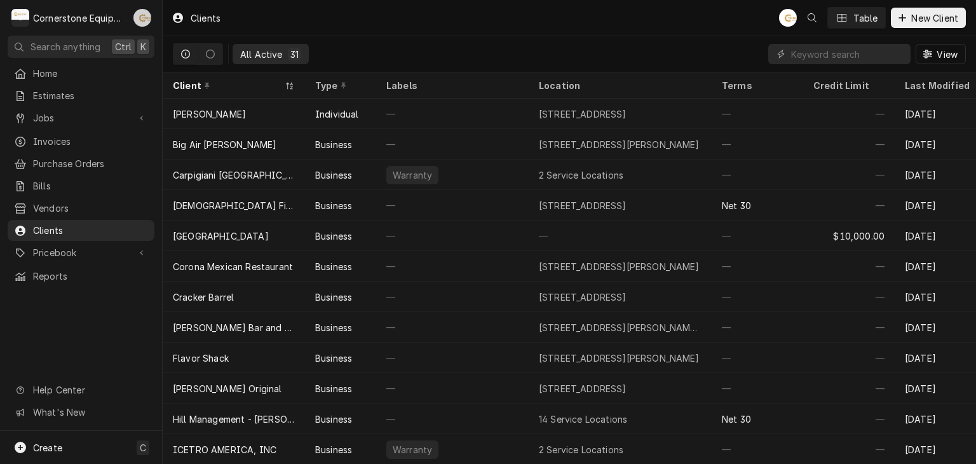
click at [130, 18] on div "AB" at bounding box center [142, 18] width 24 height 24
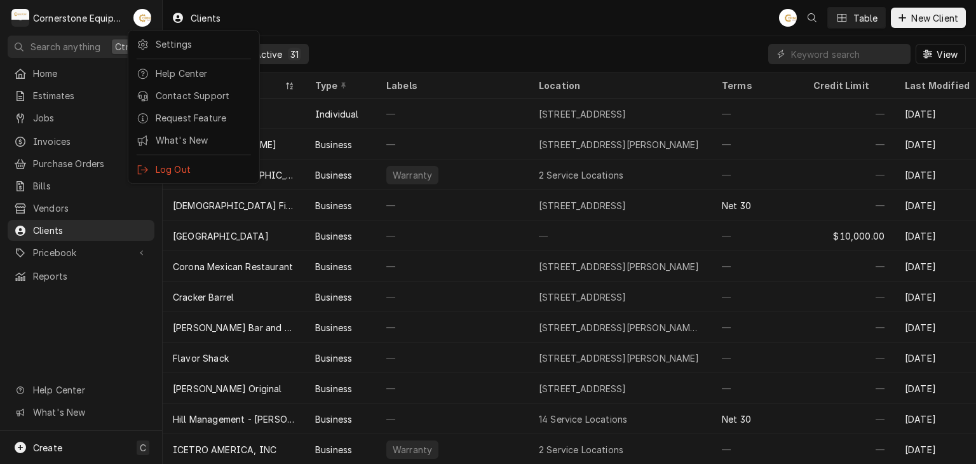
click at [321, 21] on html "C Cornerstone Equipment Repair, LLC AB Search anything Ctrl K Home Estimates Jo…" at bounding box center [488, 232] width 976 height 464
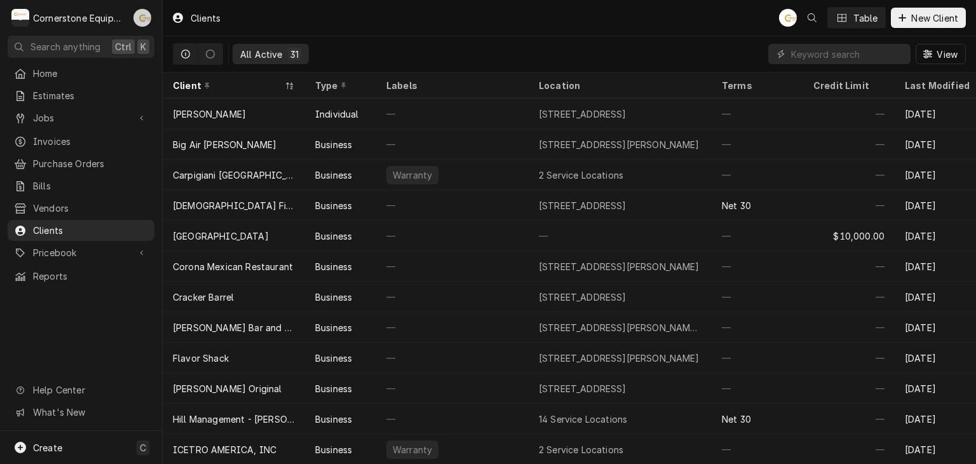
click at [151, 20] on div "AB" at bounding box center [142, 18] width 24 height 24
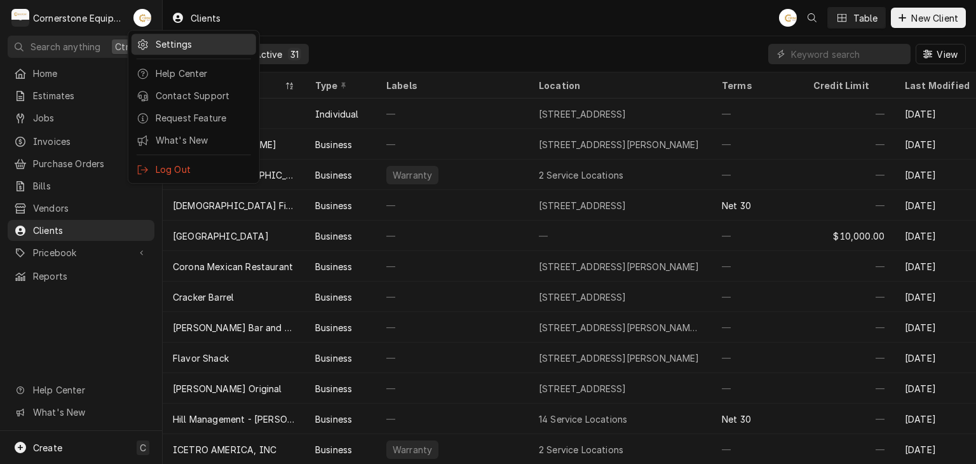
click at [159, 45] on div "Settings" at bounding box center [203, 43] width 95 height 13
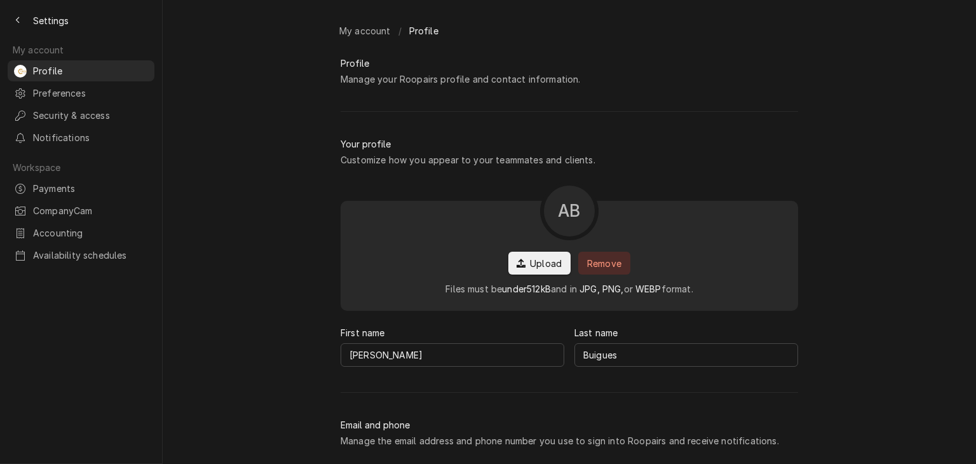
type input "[PHONE_NUMBER]"
click at [21, 18] on div "Back to previous page" at bounding box center [17, 20] width 13 height 13
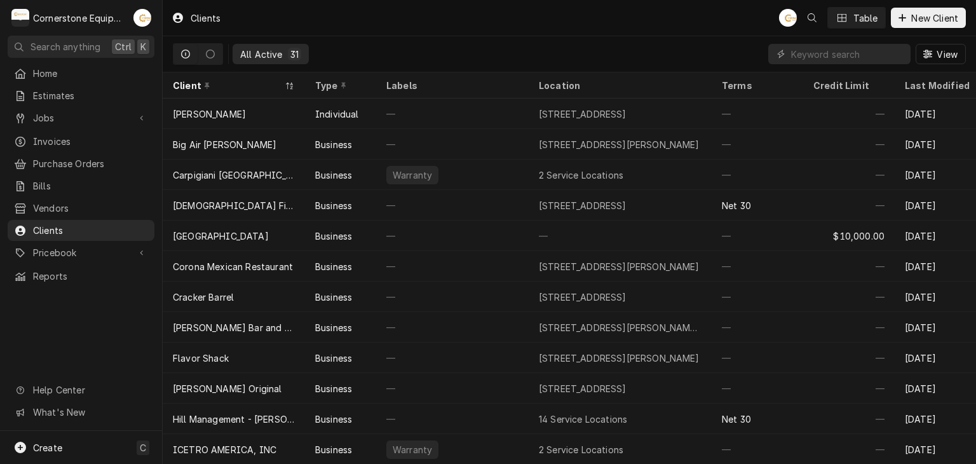
click at [243, 18] on div "Clients AB Table New Client" at bounding box center [569, 18] width 813 height 36
click at [151, 19] on div "Andrew Buigues's Avatar" at bounding box center [142, 18] width 18 height 18
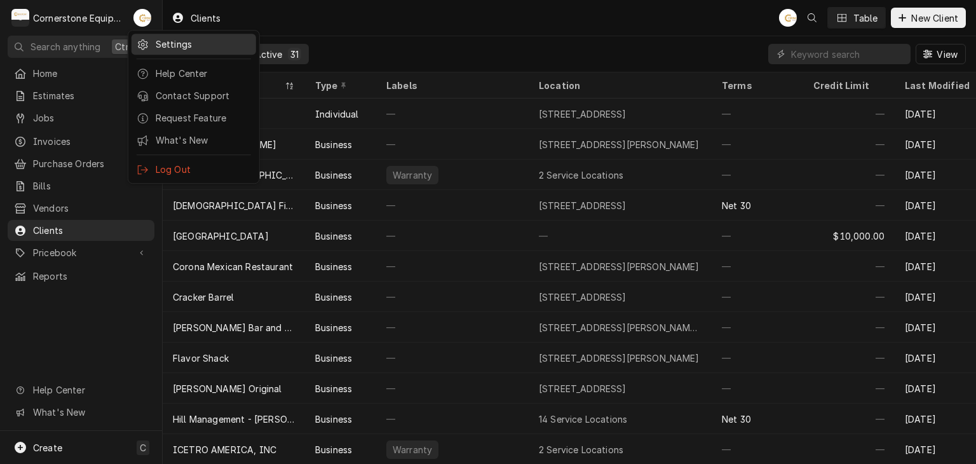
click at [141, 42] on icon at bounding box center [143, 44] width 10 height 10
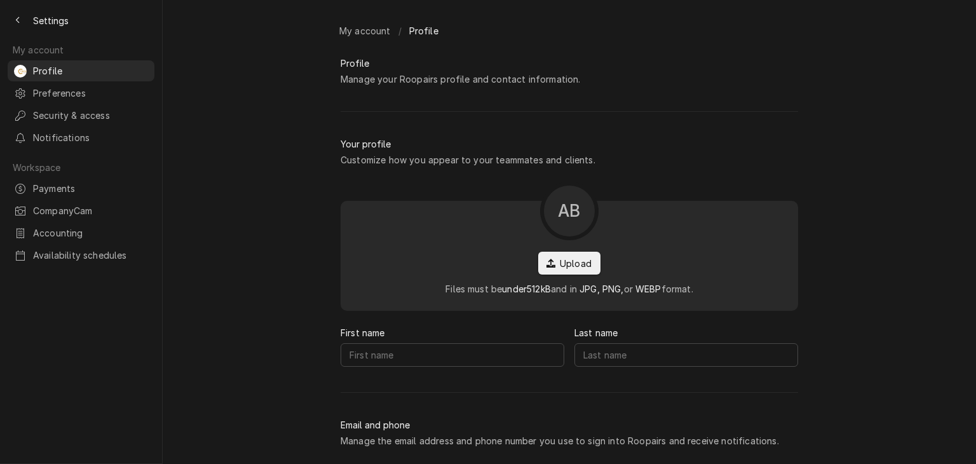
type input "[PERSON_NAME]"
type input "Buigues"
type input "[EMAIL_ADDRESS][DOMAIN_NAME]"
type input "[PHONE_NUMBER]"
click at [13, 21] on div "Back to previous page" at bounding box center [17, 20] width 13 height 13
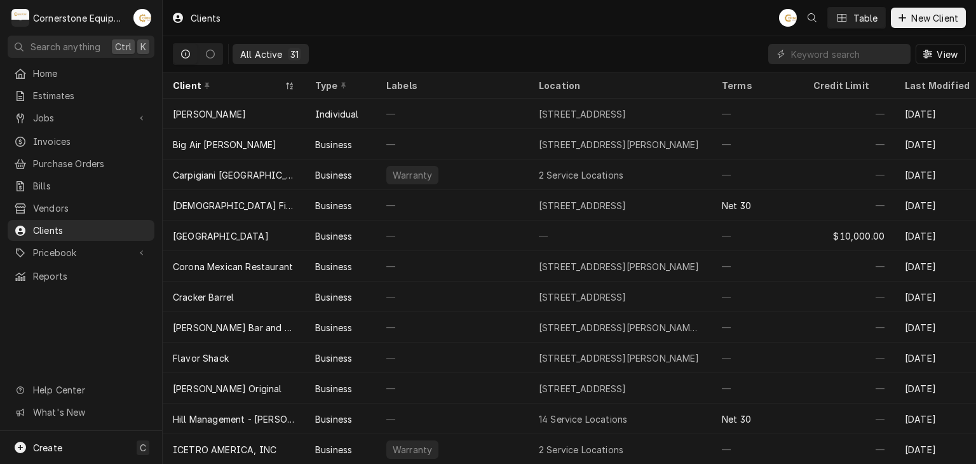
drag, startPoint x: 206, startPoint y: 30, endPoint x: 446, endPoint y: 13, distance: 240.8
click at [446, 13] on div "Clients AB Table New Client" at bounding box center [569, 18] width 813 height 36
click at [131, 15] on div "AB" at bounding box center [142, 18] width 24 height 24
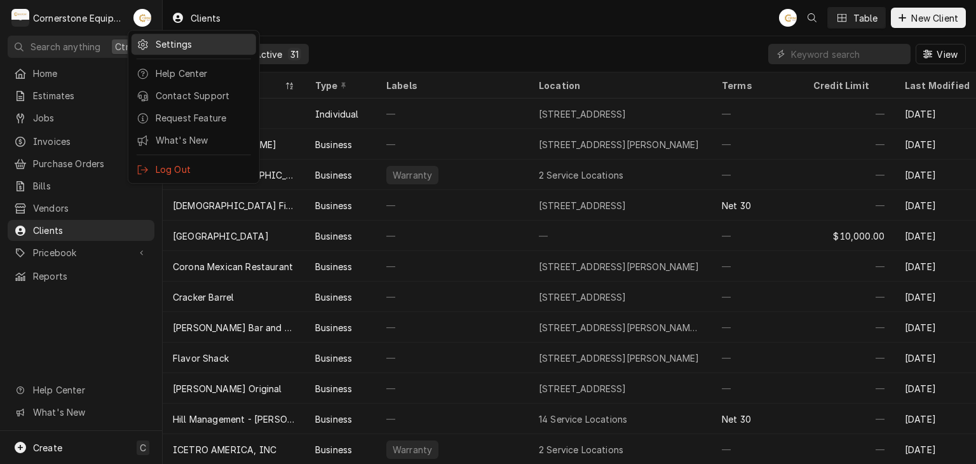
click at [147, 36] on link "Settings" at bounding box center [194, 44] width 125 height 21
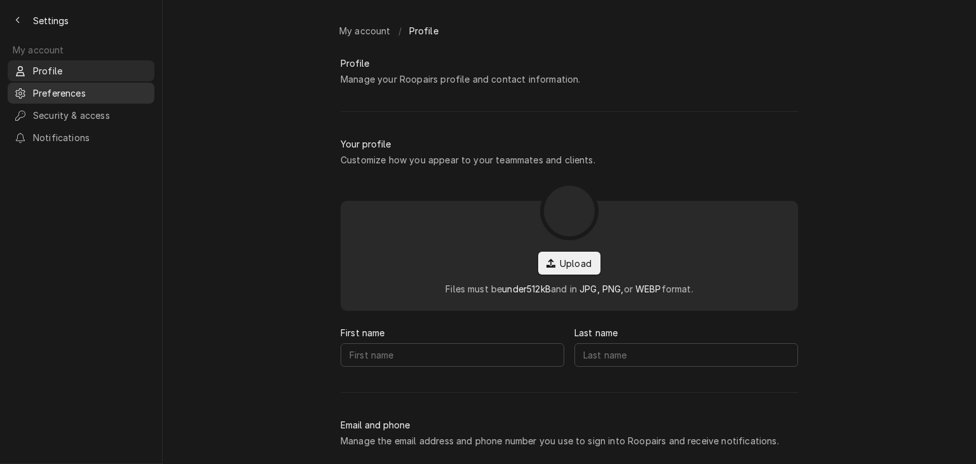
type input "[PERSON_NAME]"
type input "Buigues"
type input "[EMAIL_ADDRESS][DOMAIN_NAME]"
type input "[PHONE_NUMBER]"
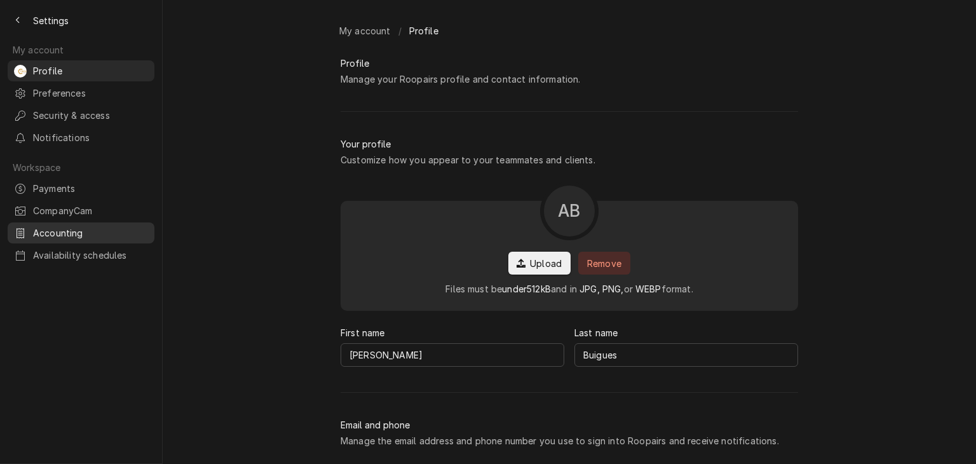
click at [81, 226] on span "Accounting" at bounding box center [90, 232] width 115 height 13
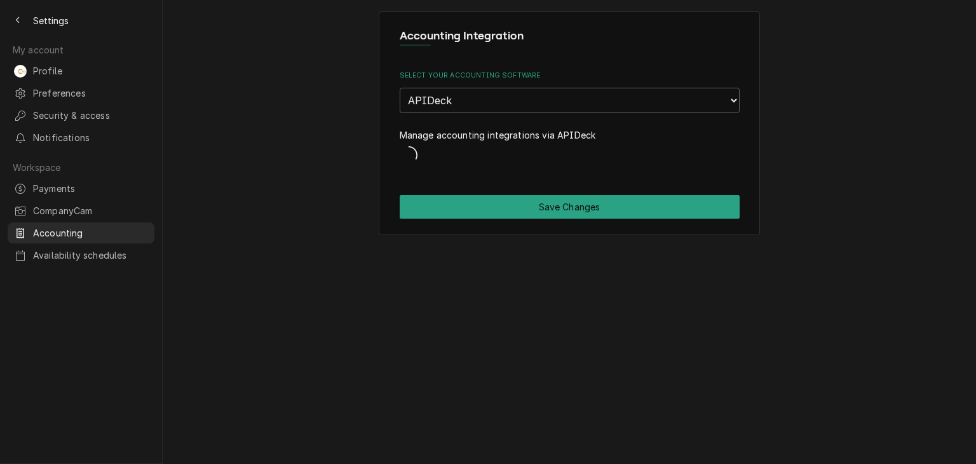
select select "25"
select select "26"
select select "1"
select select "1150040003"
select select "29"
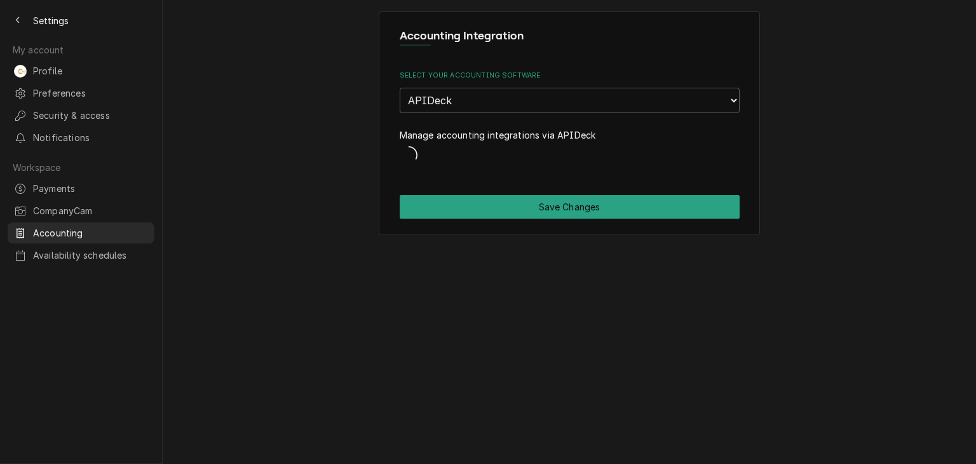
select select "1150040004"
select select "16"
select select "18"
select select "1150040005"
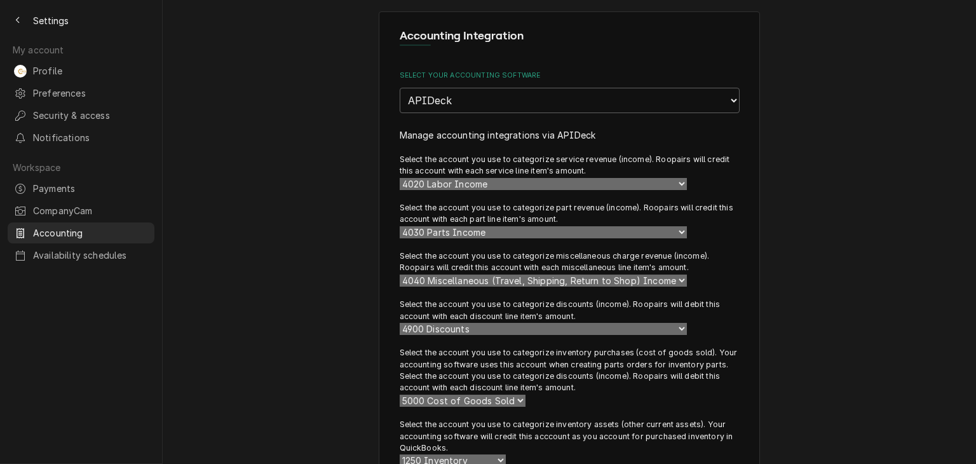
scroll to position [224, 0]
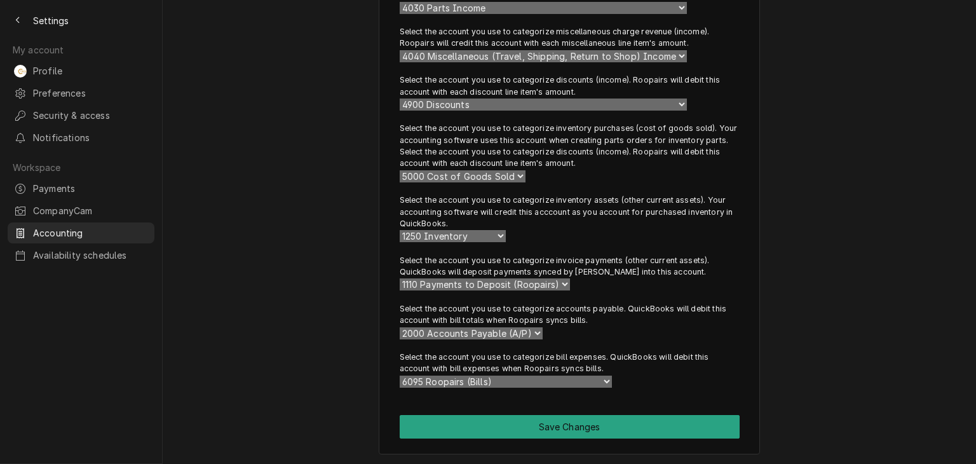
click at [471, 178] on select "Choose an Account 5000 Cost of Goods Sold 5020 Parts 5030 Materials Cost of Goo…" at bounding box center [463, 176] width 126 height 12
click at [475, 175] on select "Choose an Account 5000 Cost of Goods Sold 5020 Parts 5030 Materials Cost of Goo…" at bounding box center [463, 176] width 126 height 12
click at [488, 170] on select "Choose an Account 5000 Cost of Goods Sold 5020 Parts 5030 Materials Cost of Goo…" at bounding box center [463, 176] width 126 height 12
click at [409, 170] on div "Choose an Account 5000 Cost of Goods Sold 5020 Parts 5030 Materials Cost of Goo…" at bounding box center [570, 176] width 340 height 13
click at [409, 175] on select "Choose an Account 5000 Cost of Goods Sold 5020 Parts 5030 Materials Cost of Goo…" at bounding box center [463, 176] width 126 height 12
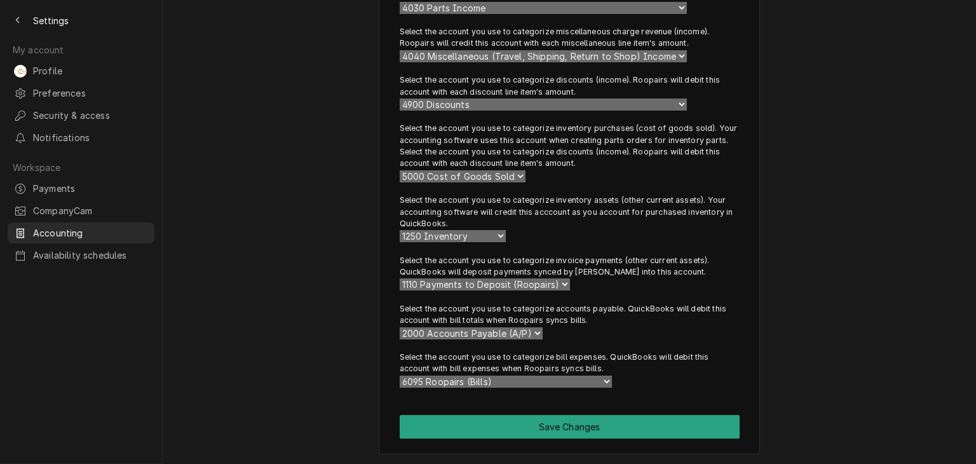
click at [281, 154] on div "Accounting Integration Select your accounting software None APIDeck QuickBooks …" at bounding box center [569, 121] width 813 height 690
click at [34, 19] on span "Settings" at bounding box center [51, 20] width 36 height 13
click at [26, 18] on button "Back to previous page" at bounding box center [18, 20] width 20 height 20
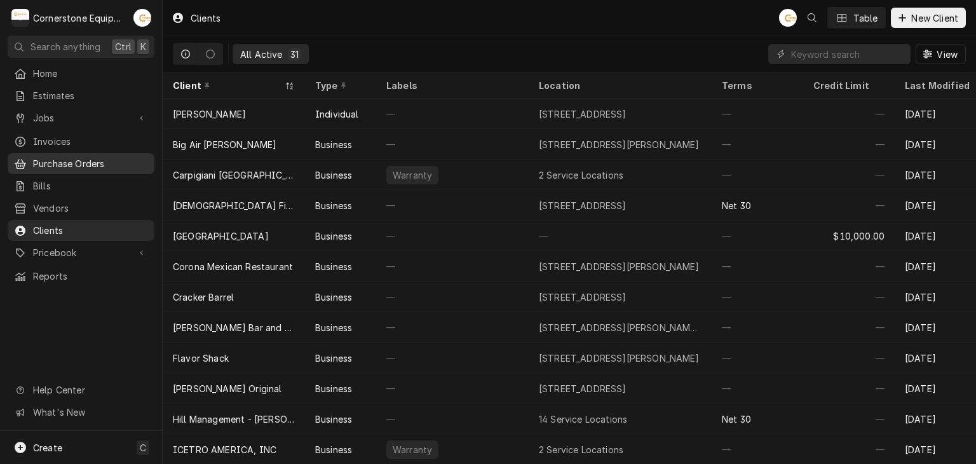
click at [54, 156] on div "Purchase Orders" at bounding box center [81, 164] width 142 height 16
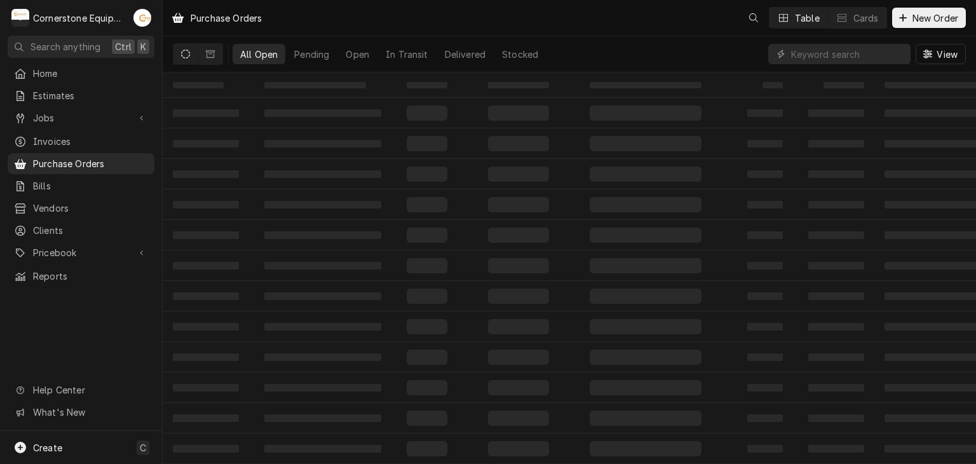
click at [58, 137] on span "Invoices" at bounding box center [90, 141] width 115 height 13
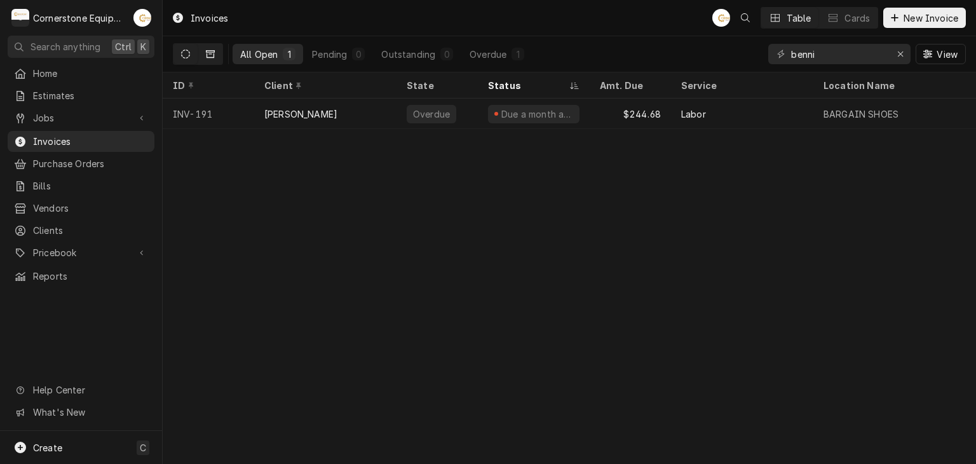
click at [215, 49] on button "Dynamic Content Wrapper" at bounding box center [210, 54] width 24 height 20
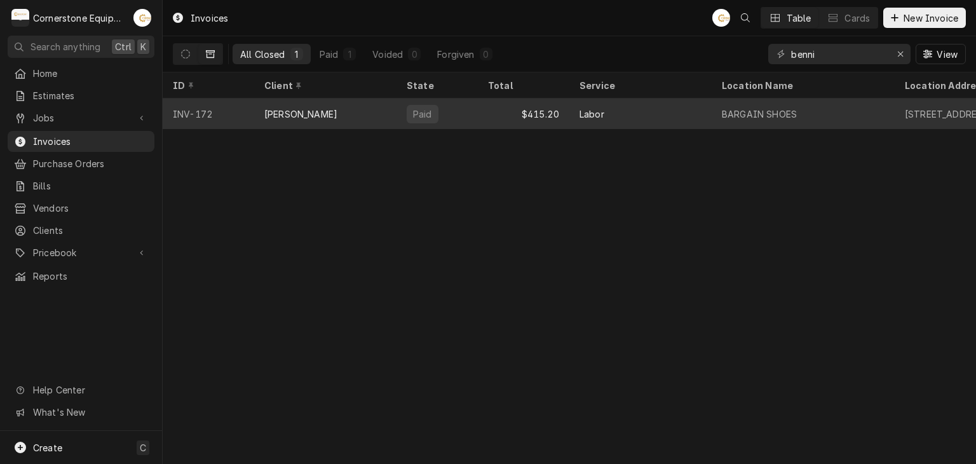
click at [473, 110] on div "Paid" at bounding box center [436, 113] width 81 height 30
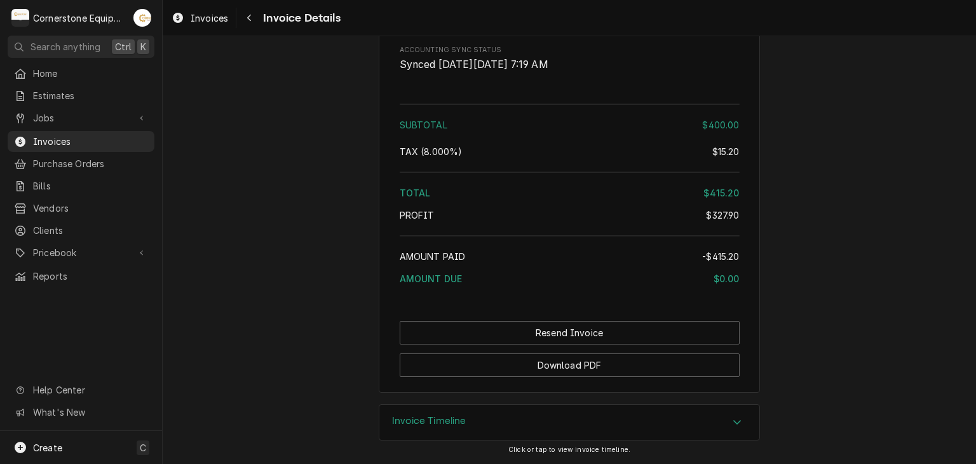
scroll to position [1959, 0]
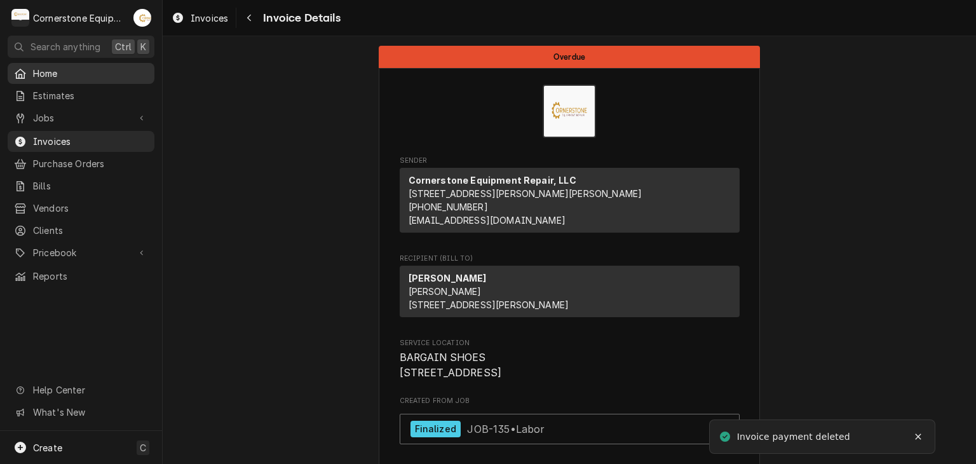
click at [114, 67] on span "Home" at bounding box center [90, 73] width 115 height 13
